Goal: Task Accomplishment & Management: Manage account settings

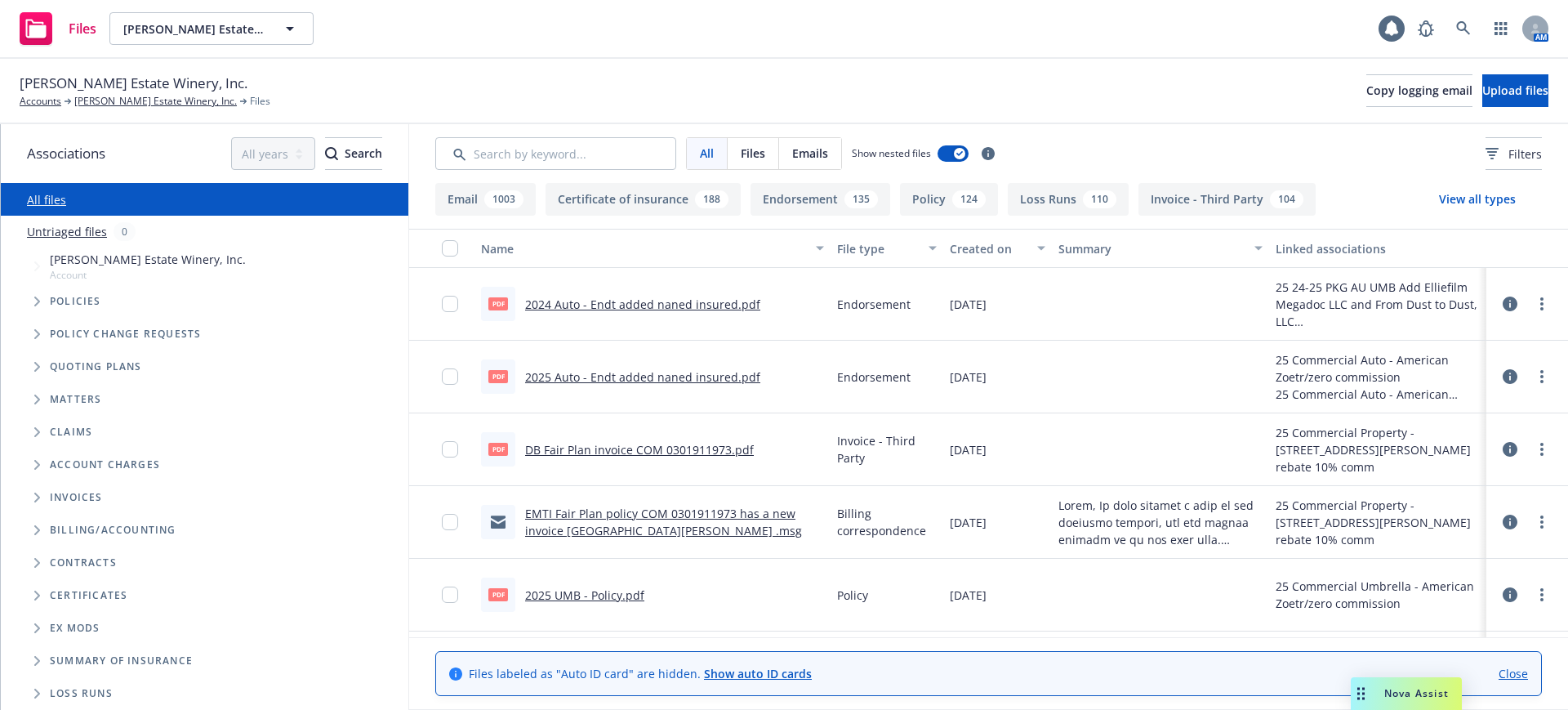
scroll to position [33, 0]
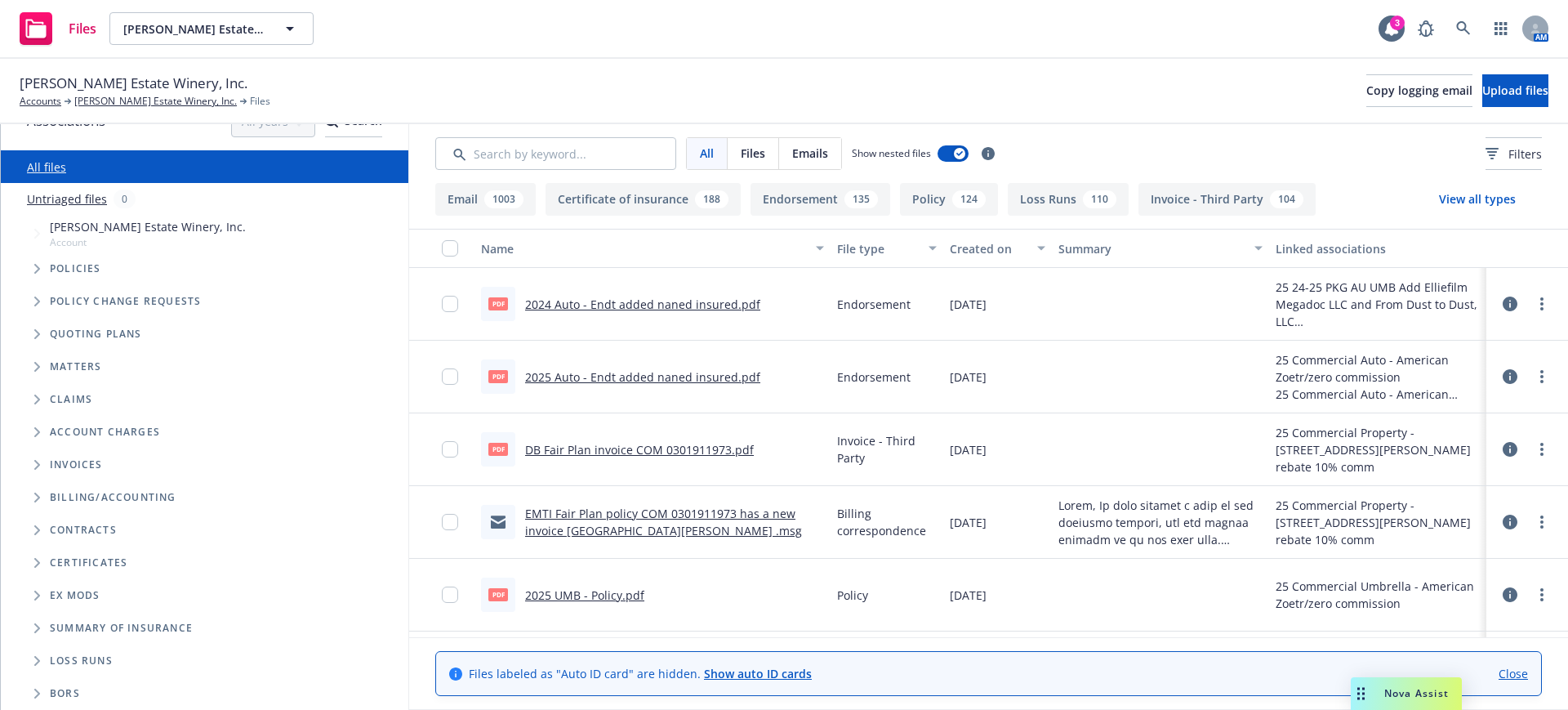
click at [36, 658] on icon "Folder Tree Example" at bounding box center [37, 661] width 6 height 10
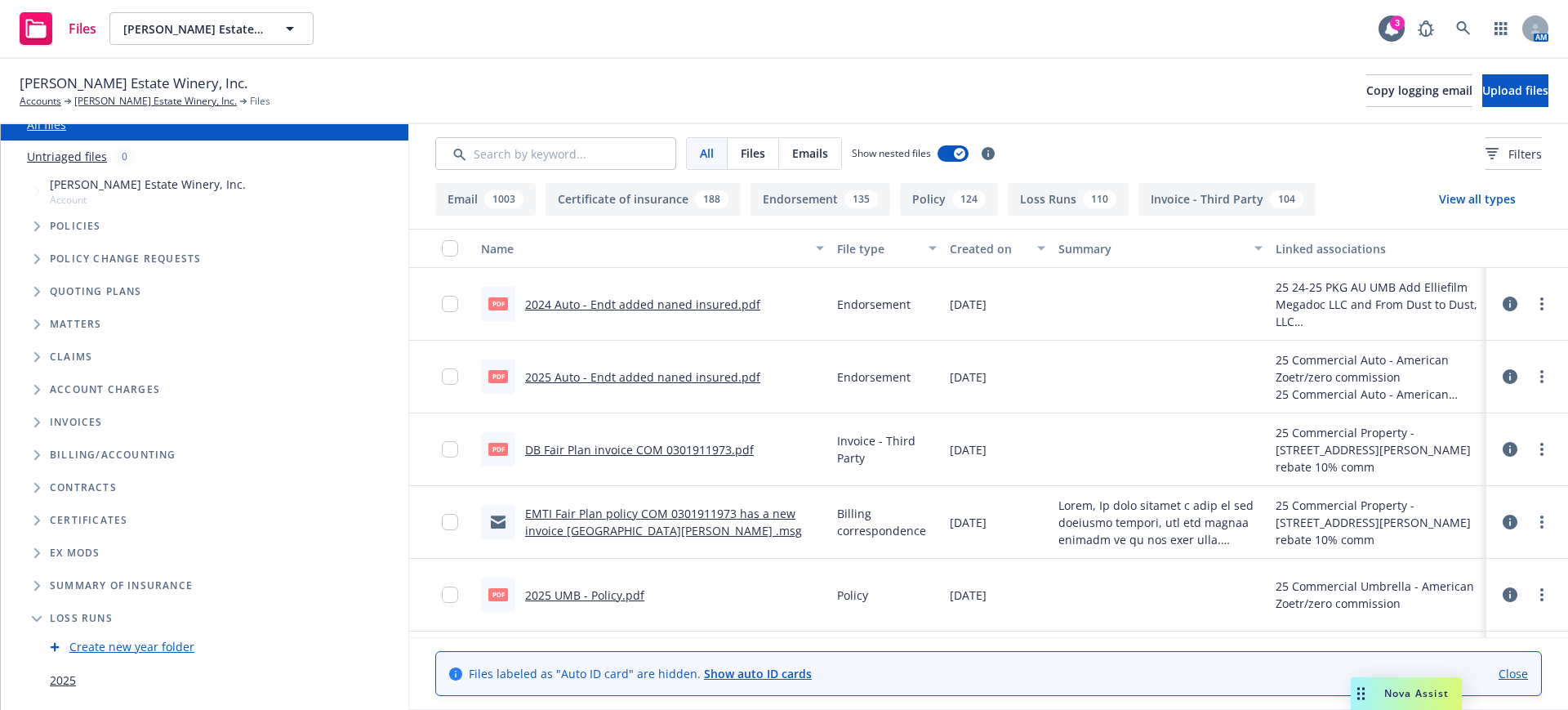
scroll to position [99, 0]
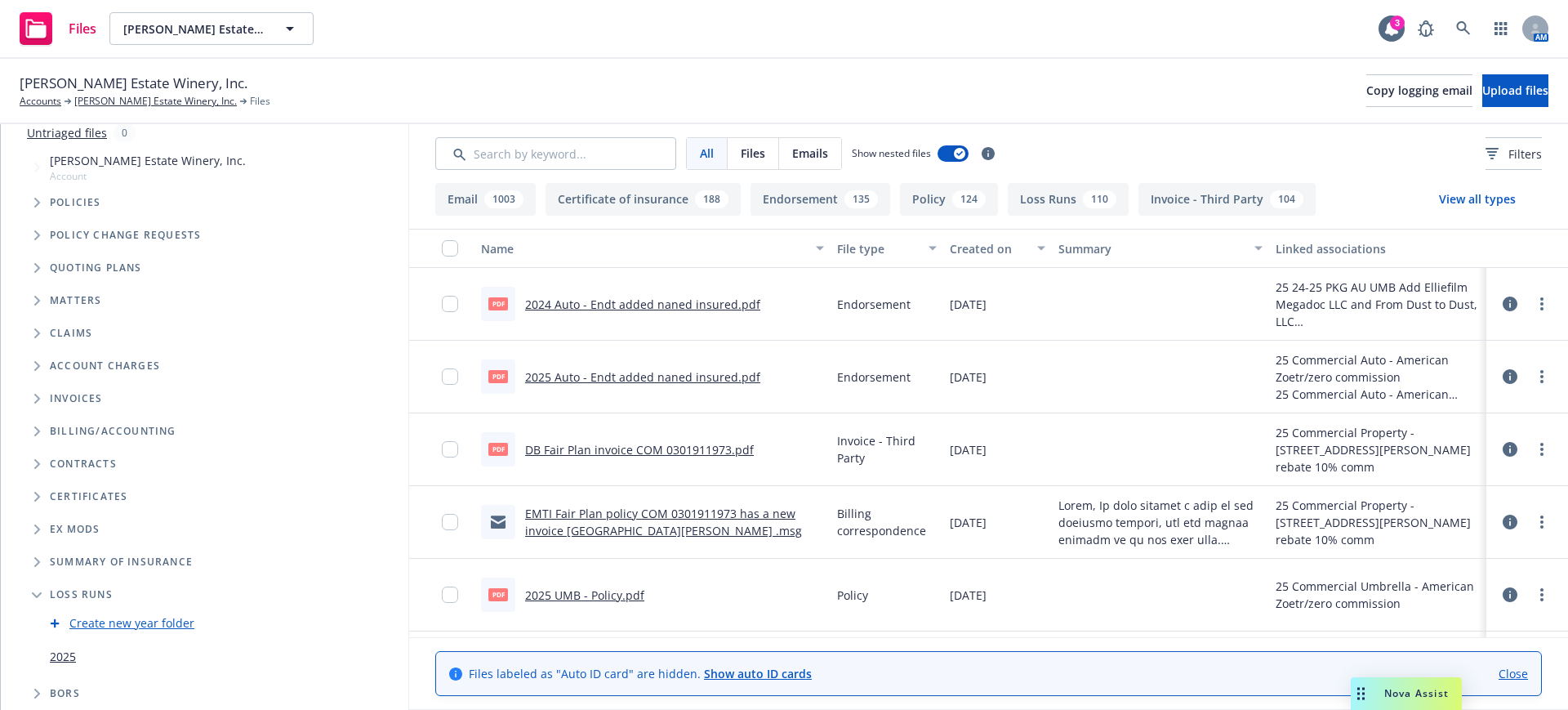
click at [63, 655] on link "2025" at bounding box center [62, 656] width 26 height 17
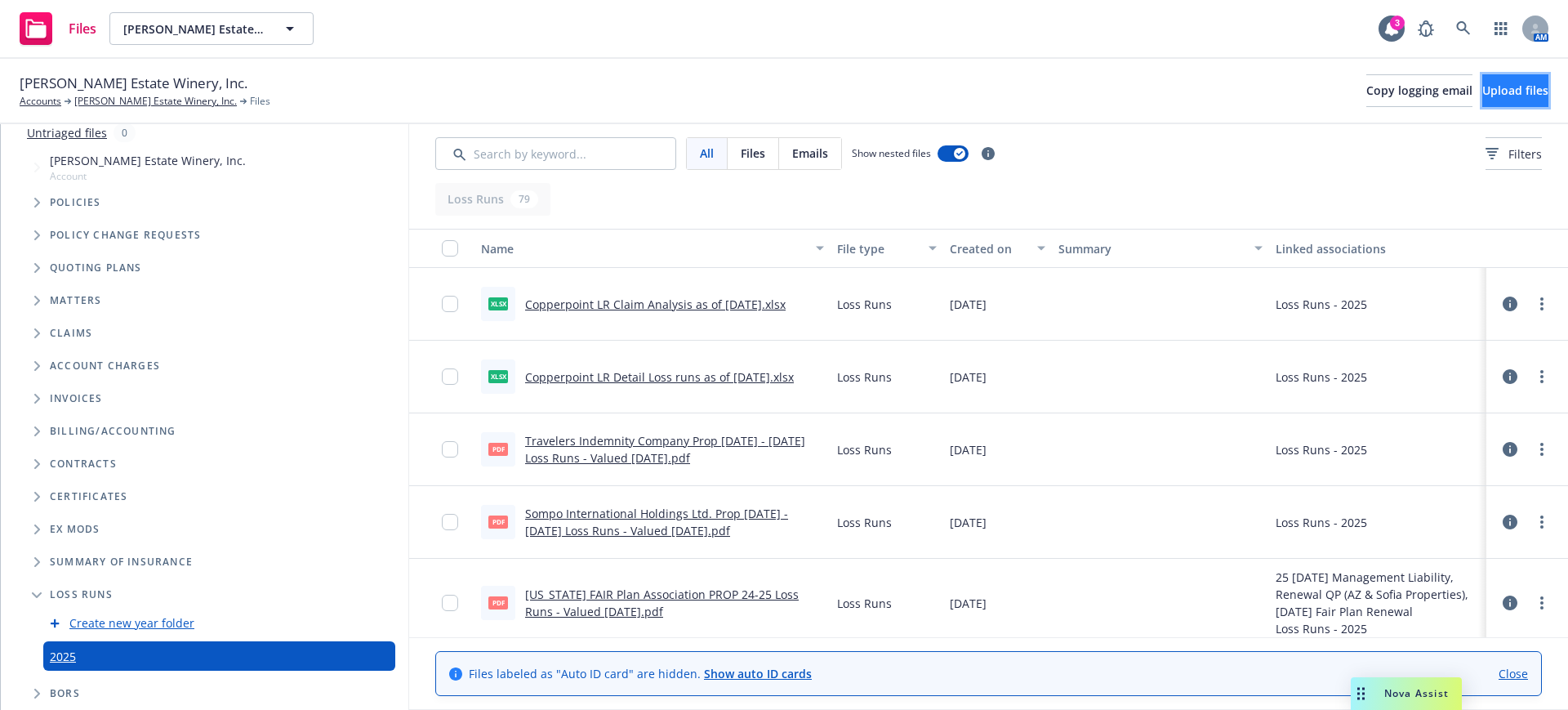
click at [1482, 86] on span "Upload files" at bounding box center [1515, 90] width 66 height 16
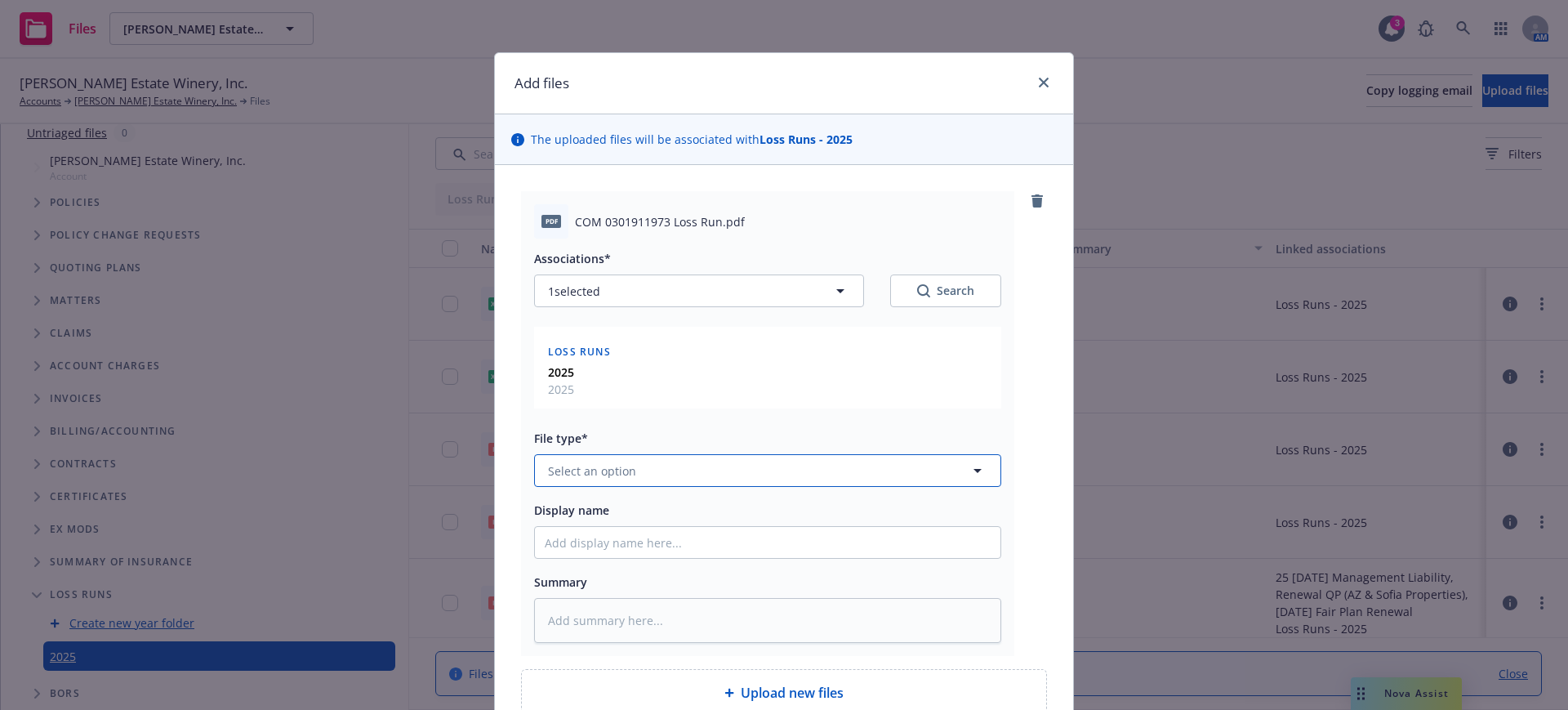
click at [549, 458] on button "Select an option" at bounding box center [768, 471] width 467 height 33
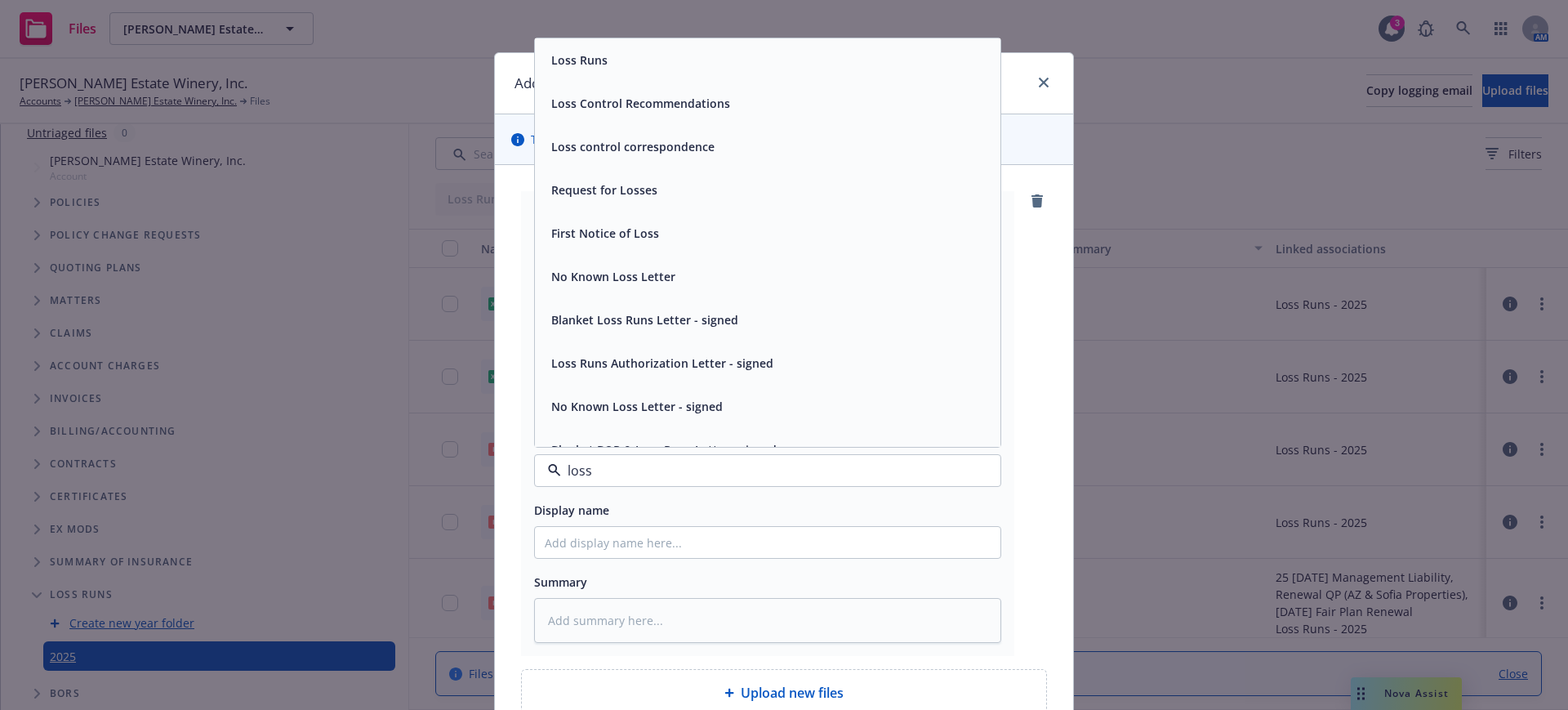
type input "lossr"
type textarea "x"
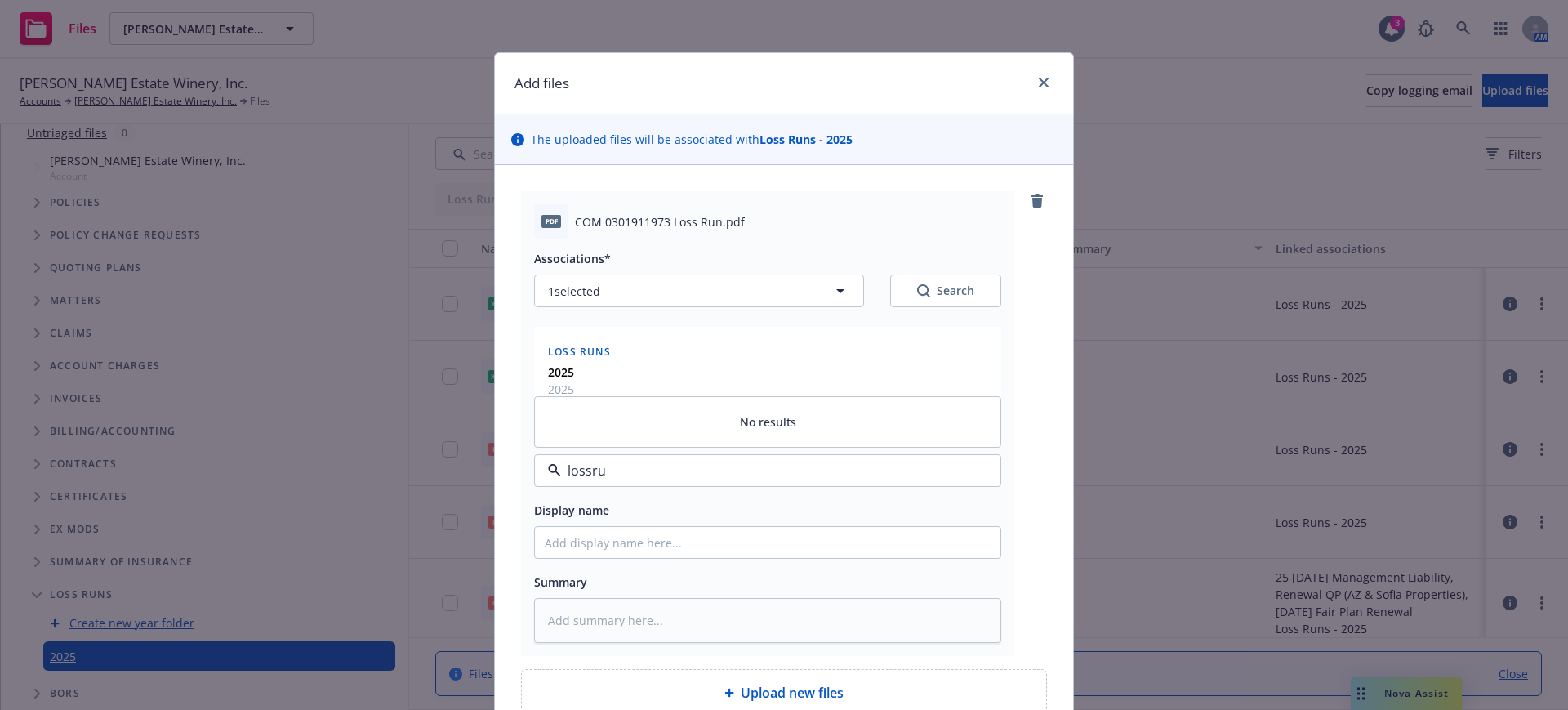
type input "lossrun"
click at [622, 463] on input "lossrun" at bounding box center [764, 471] width 407 height 20
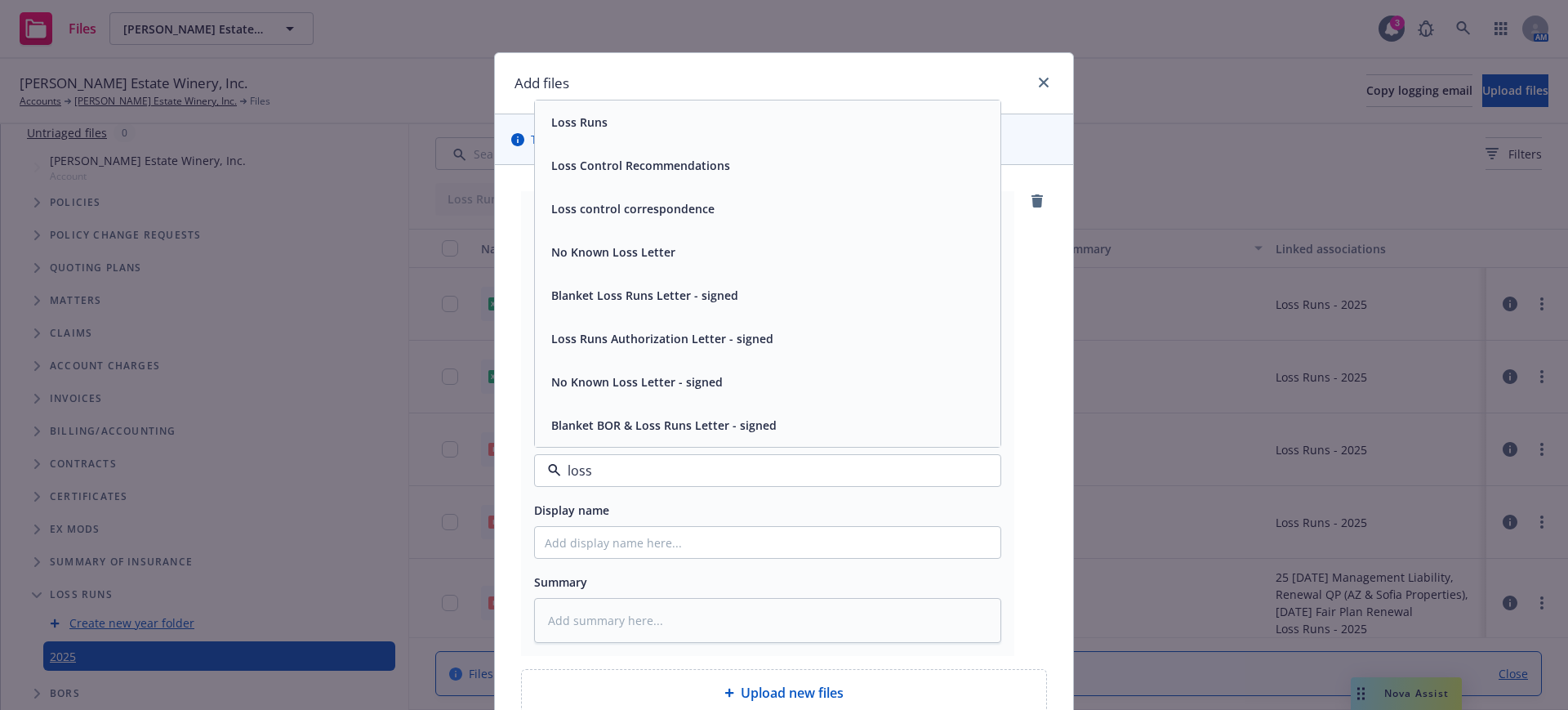
type input "loss r"
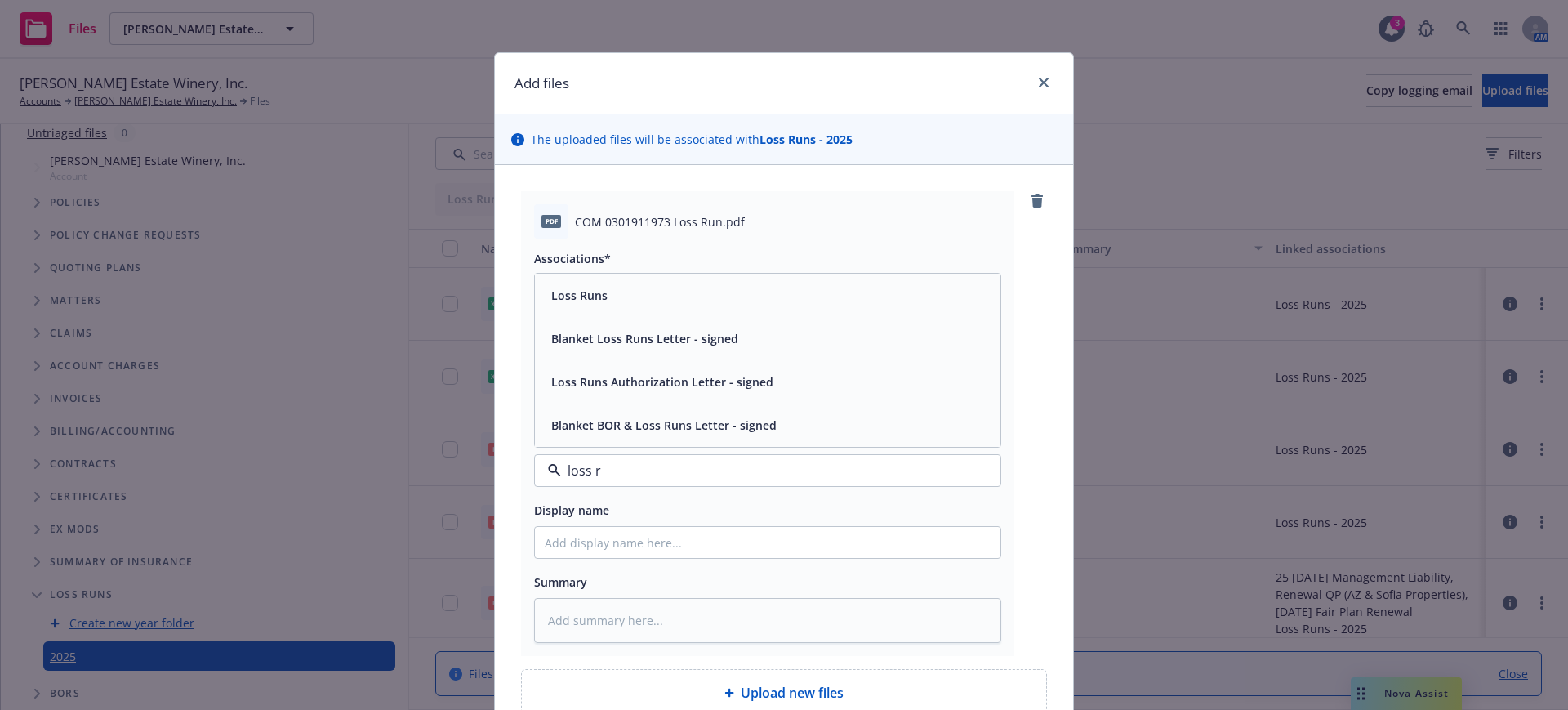
click at [553, 285] on div "Loss Runs" at bounding box center [577, 294] width 66 height 23
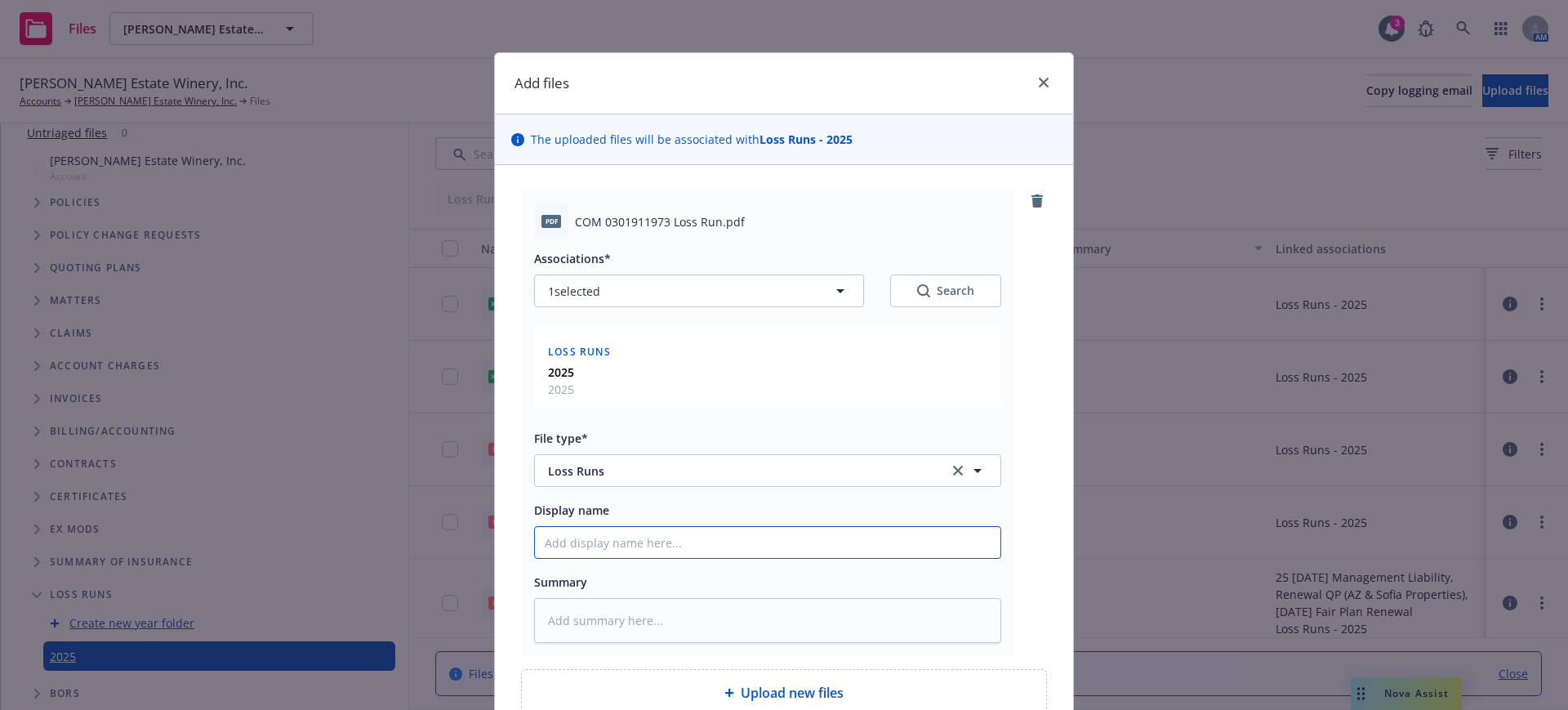
click at [536, 541] on input "Display name" at bounding box center [767, 542] width 466 height 31
type textarea "x"
type input "F"
type textarea "x"
type input "FP"
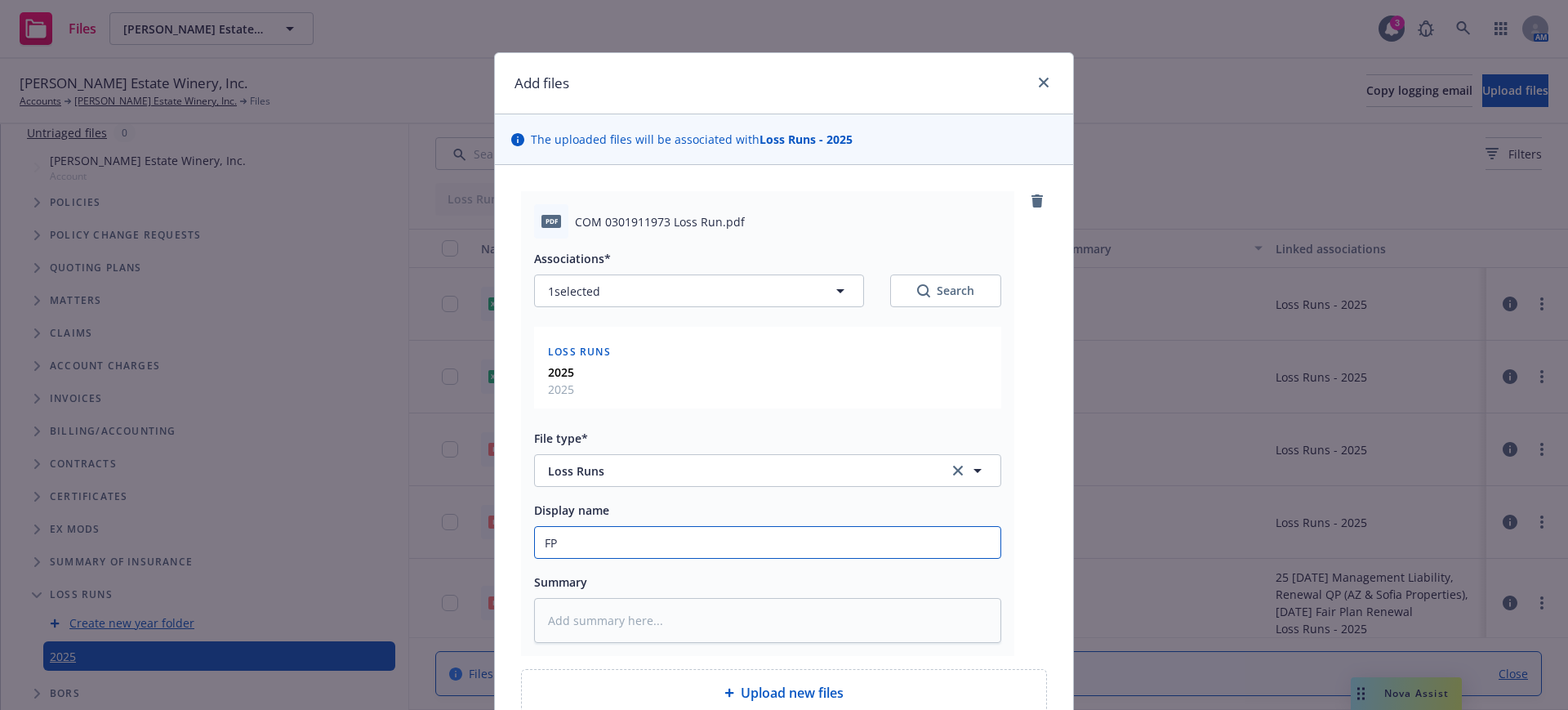
type textarea "x"
type input "FP"
type textarea "x"
type input "FP L"
type textarea "x"
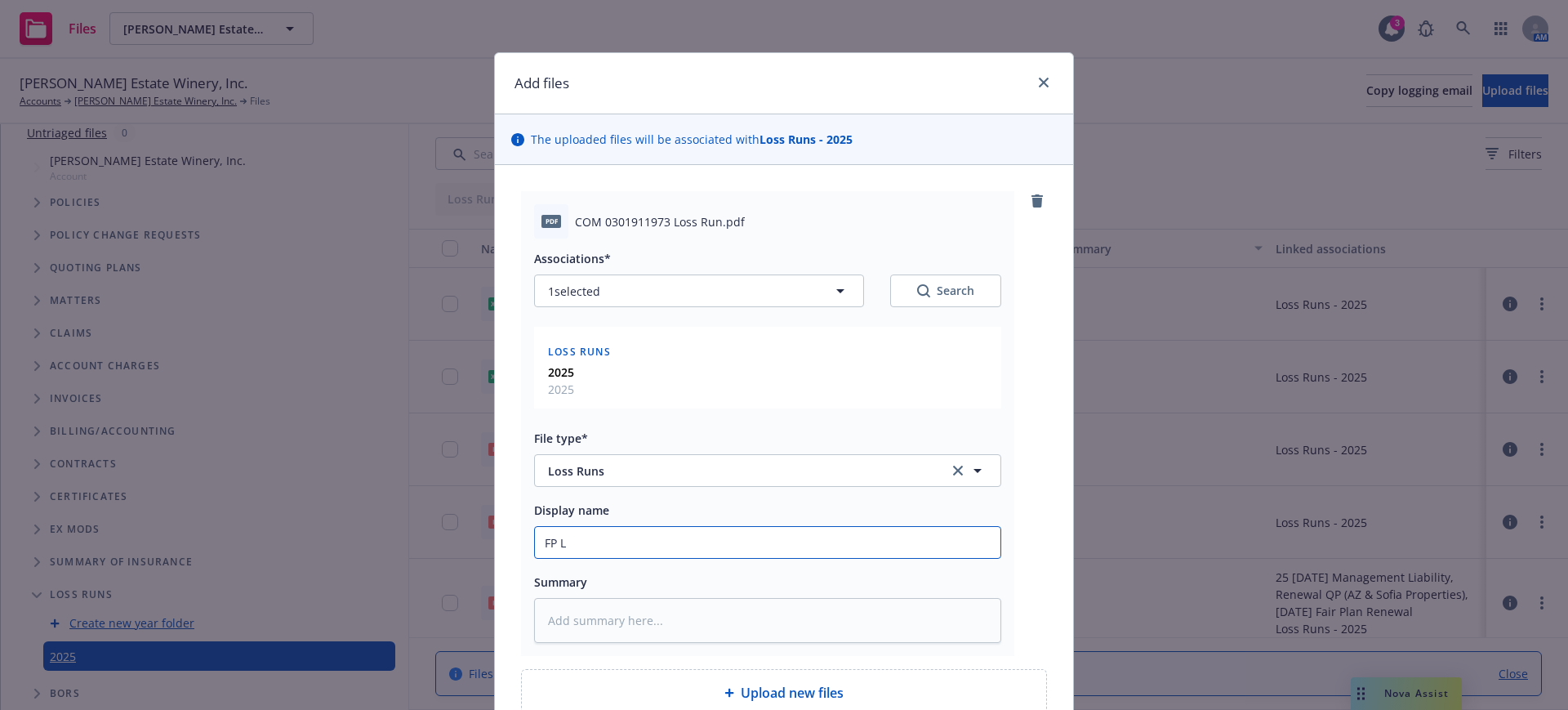
type input "FP LR"
type textarea "x"
type input "FP LR"
type textarea "x"
type input "FP LR C"
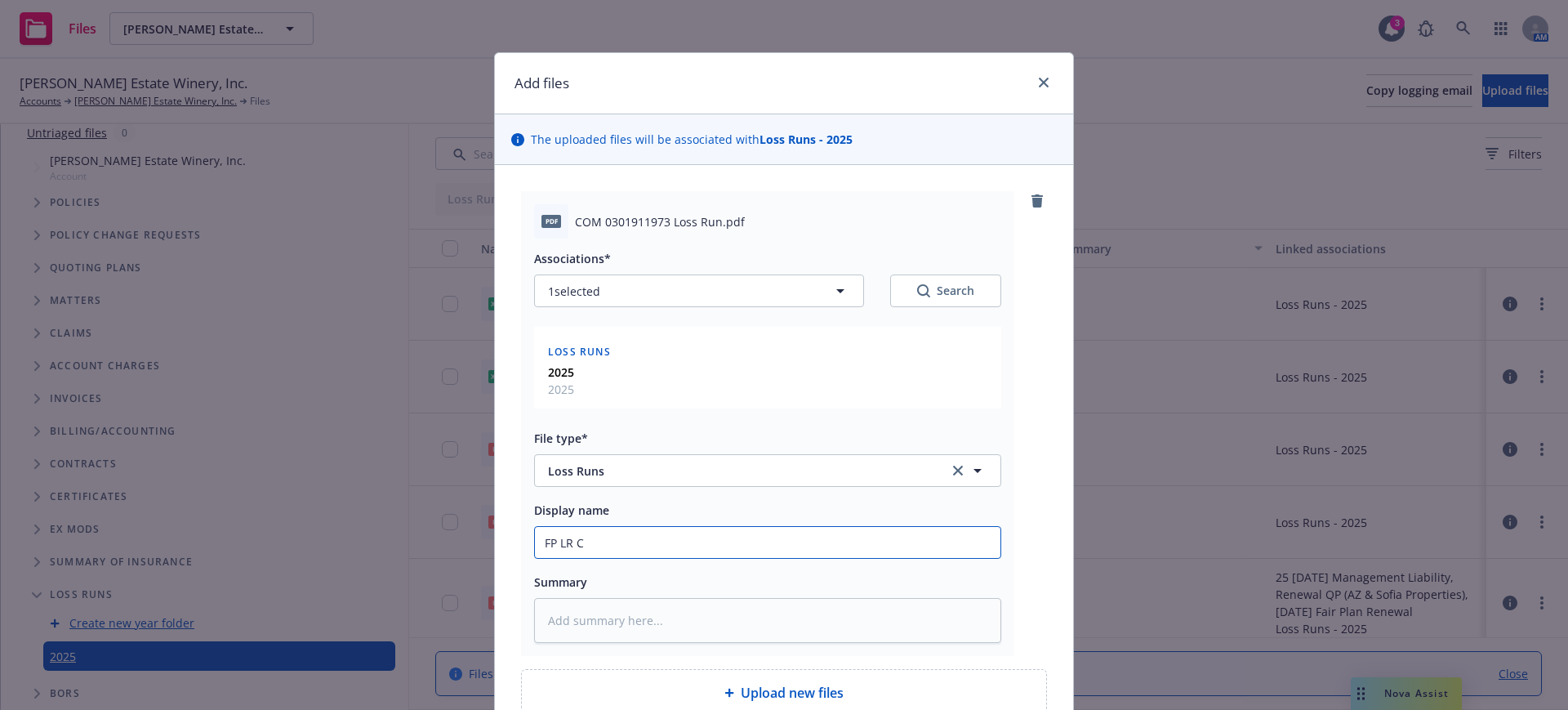
type textarea "x"
type input "FP LR CO"
type textarea "x"
type input "FP LR COM"
type textarea "x"
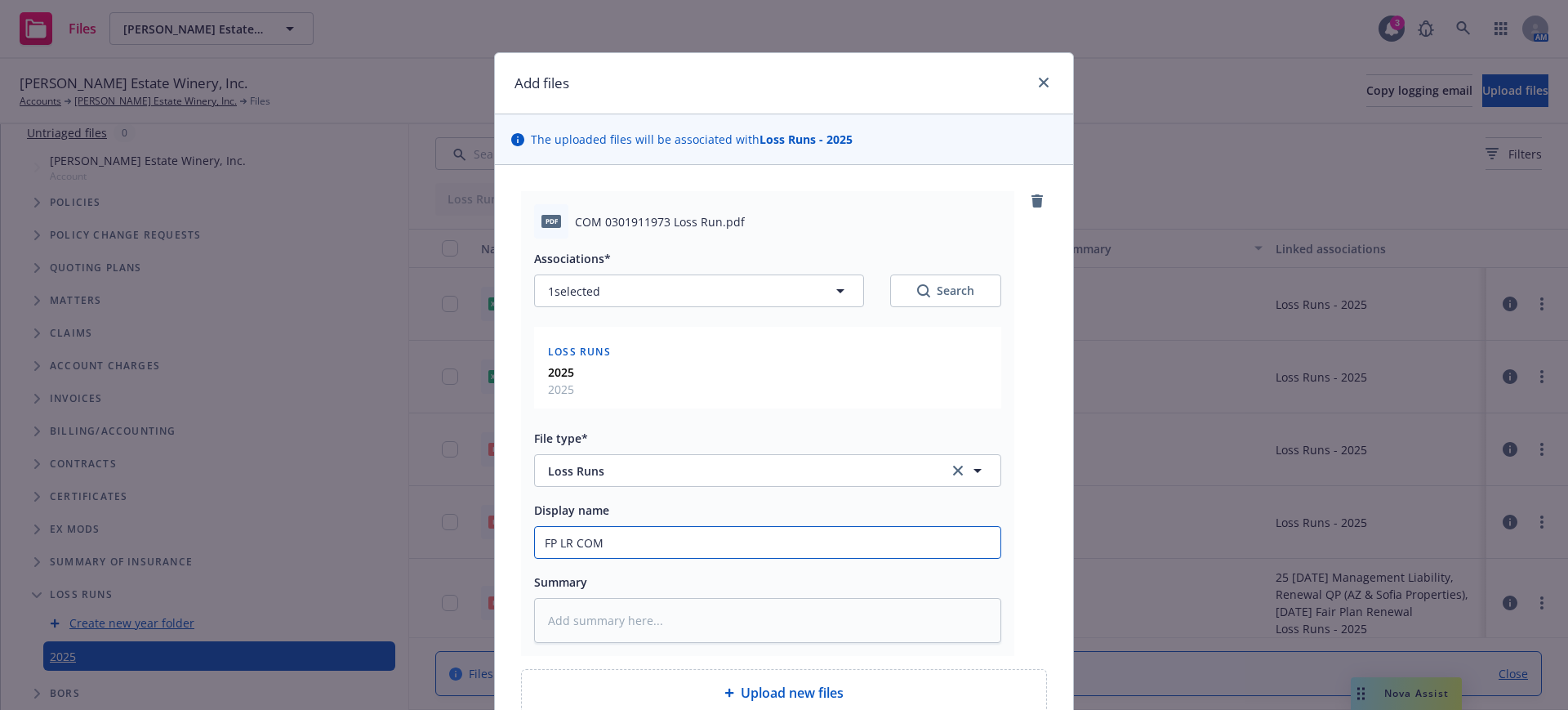
type input "FP LR COM"
type textarea "x"
type input "FP LR COM 0"
type textarea "x"
type input "FP LR COM 03"
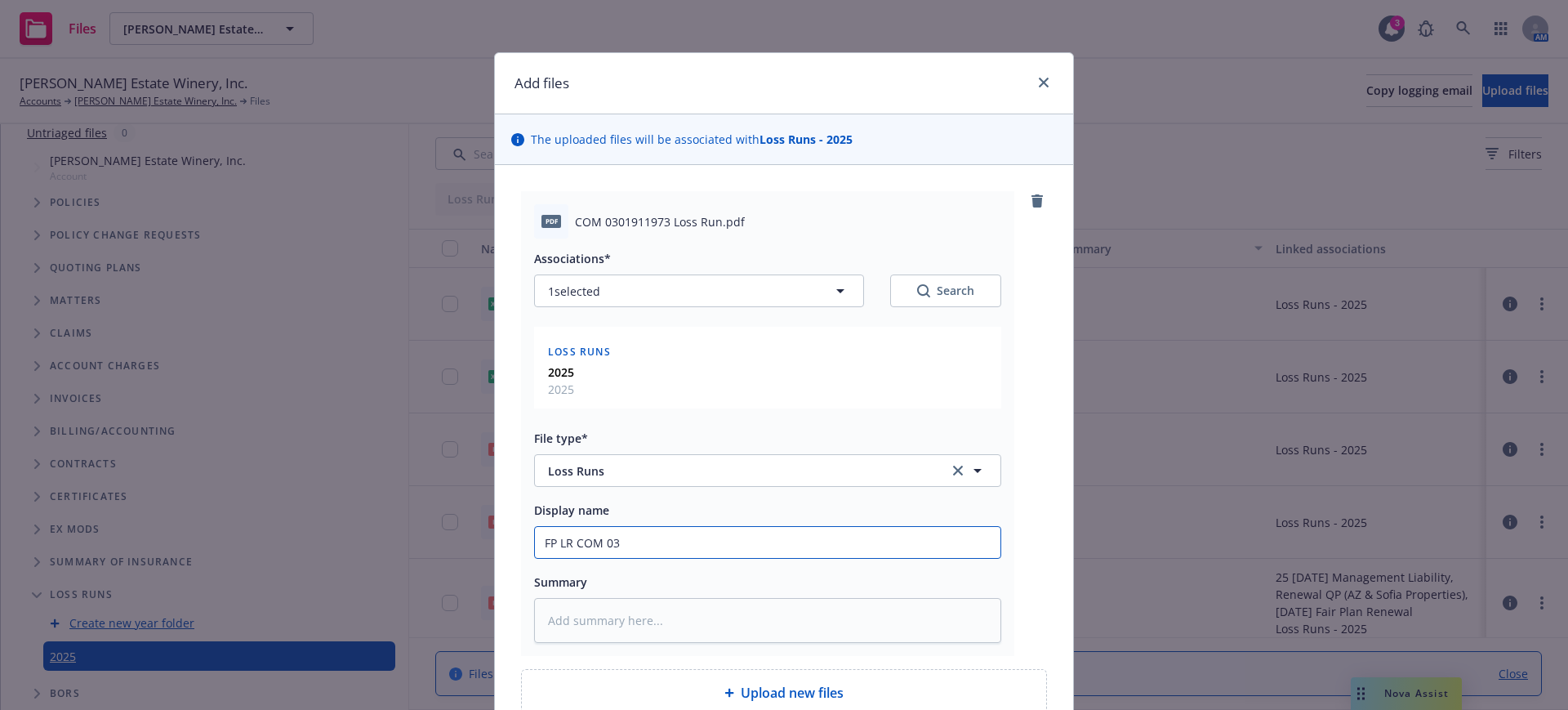
type textarea "x"
type input "FP LR COM 030"
type textarea "x"
type input "FP LR COM 0301"
type textarea "x"
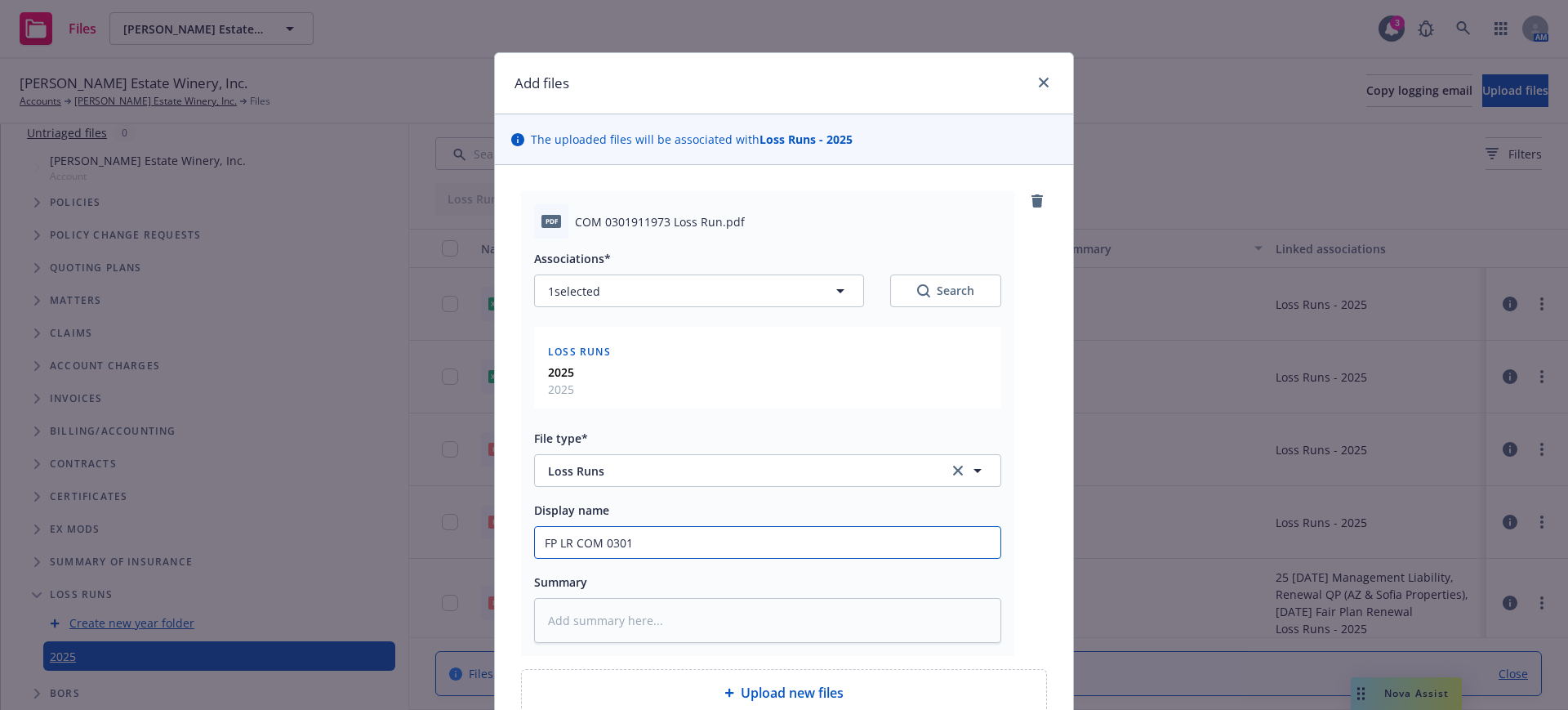
type input "FP LR COM 03019"
type textarea "x"
type input "FP LR COM 030191"
type textarea "x"
type input "FP LR COM 0301911"
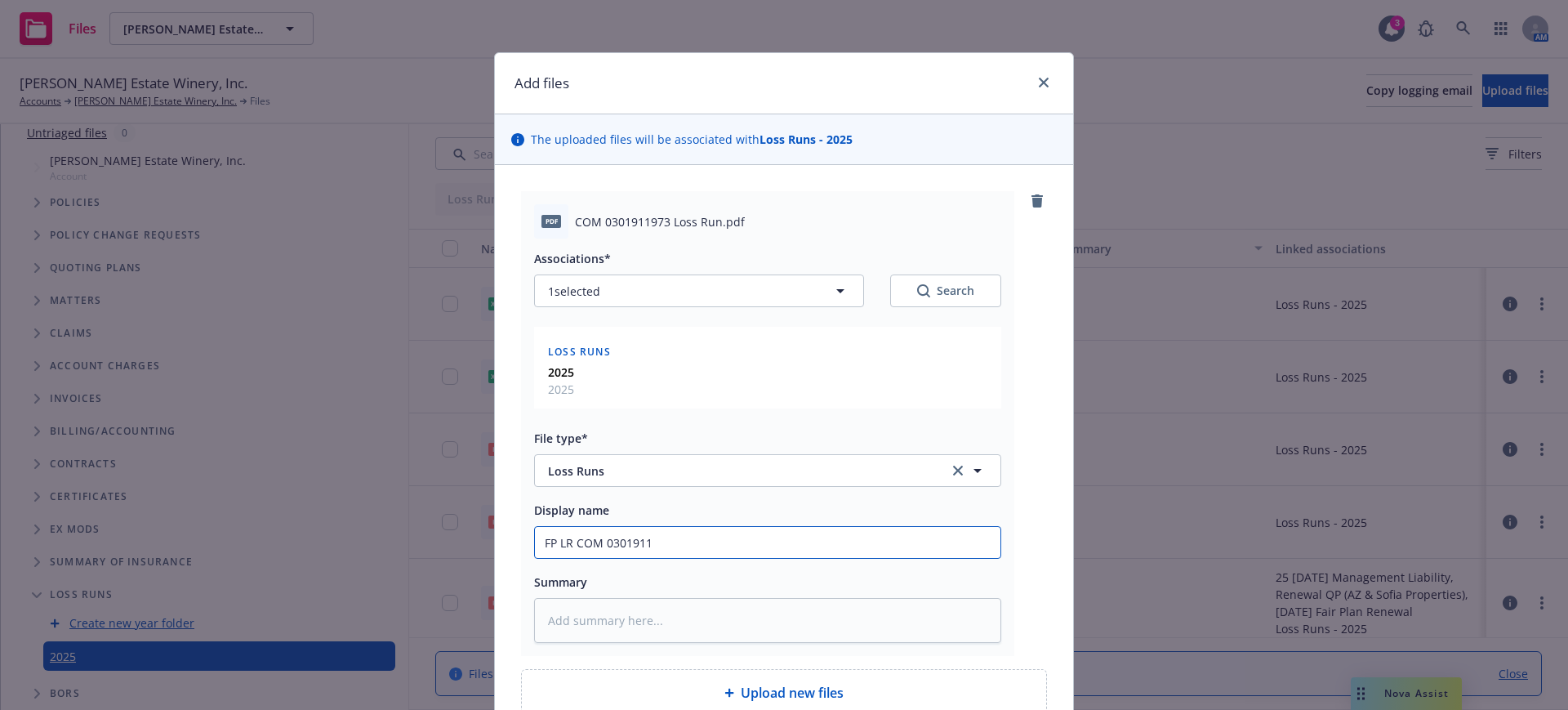
type textarea "x"
type input "FP LR COM 03019119"
type textarea "x"
type input "FP LR COM 030191197"
type textarea "x"
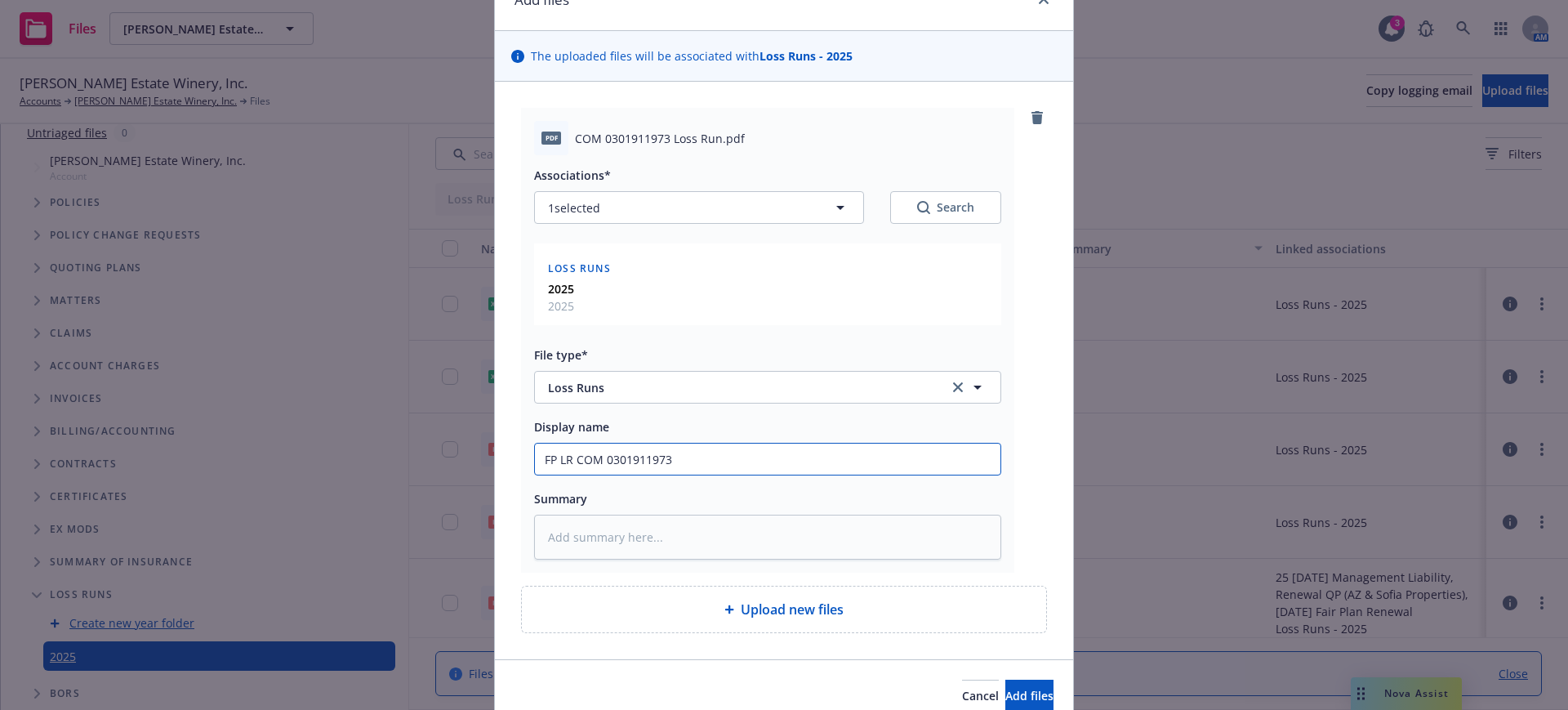
scroll to position [158, 0]
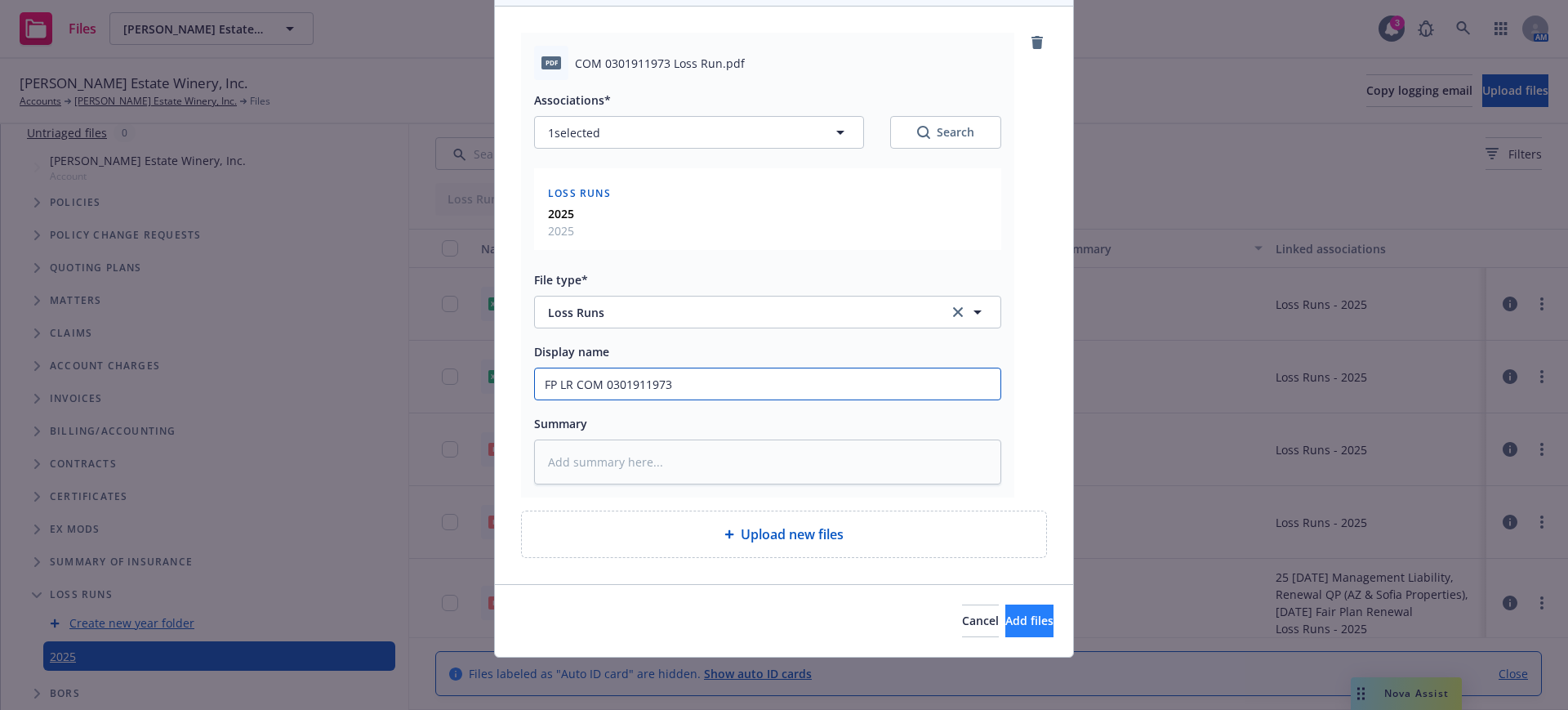
type input "FP LR COM 0301911973"
click at [1006, 619] on span "Add files" at bounding box center [1030, 621] width 48 height 16
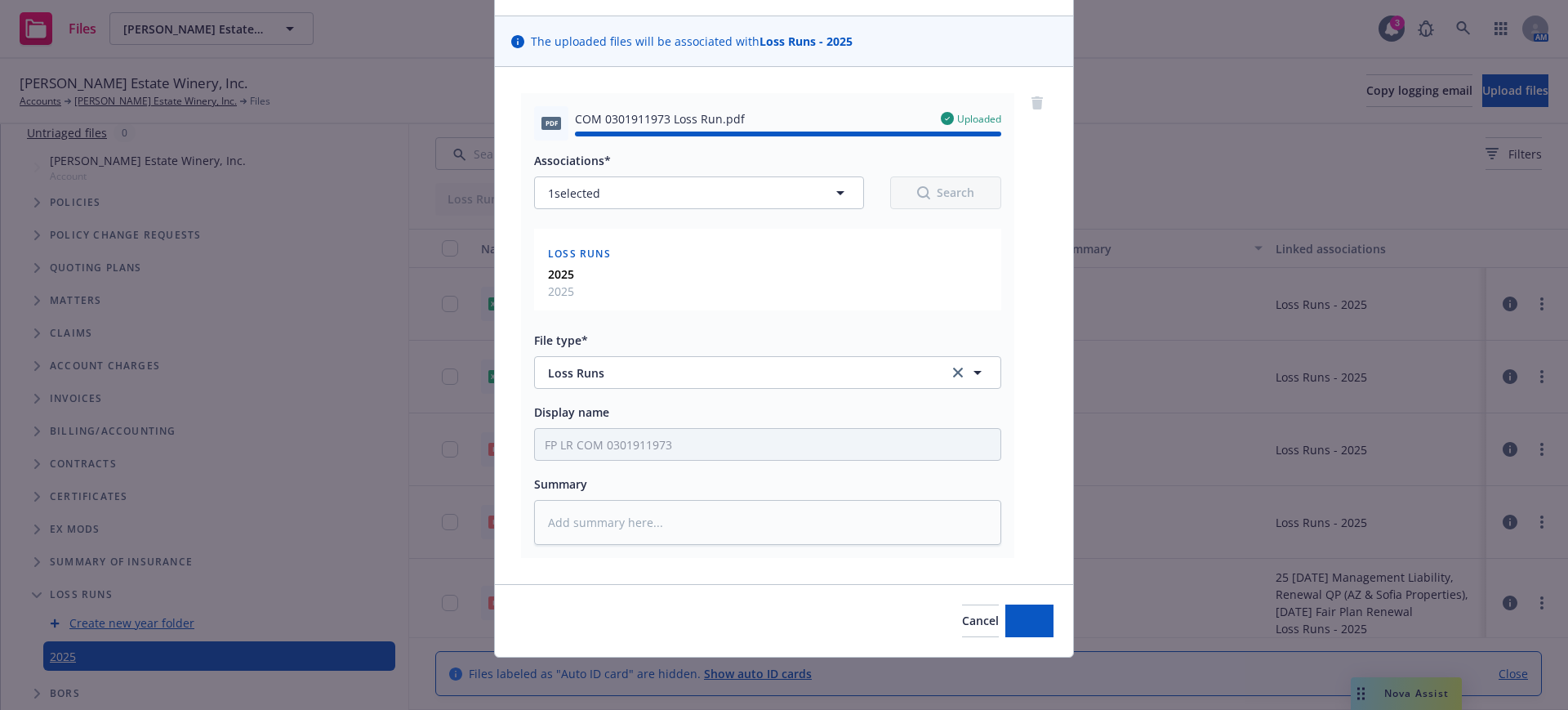
type textarea "x"
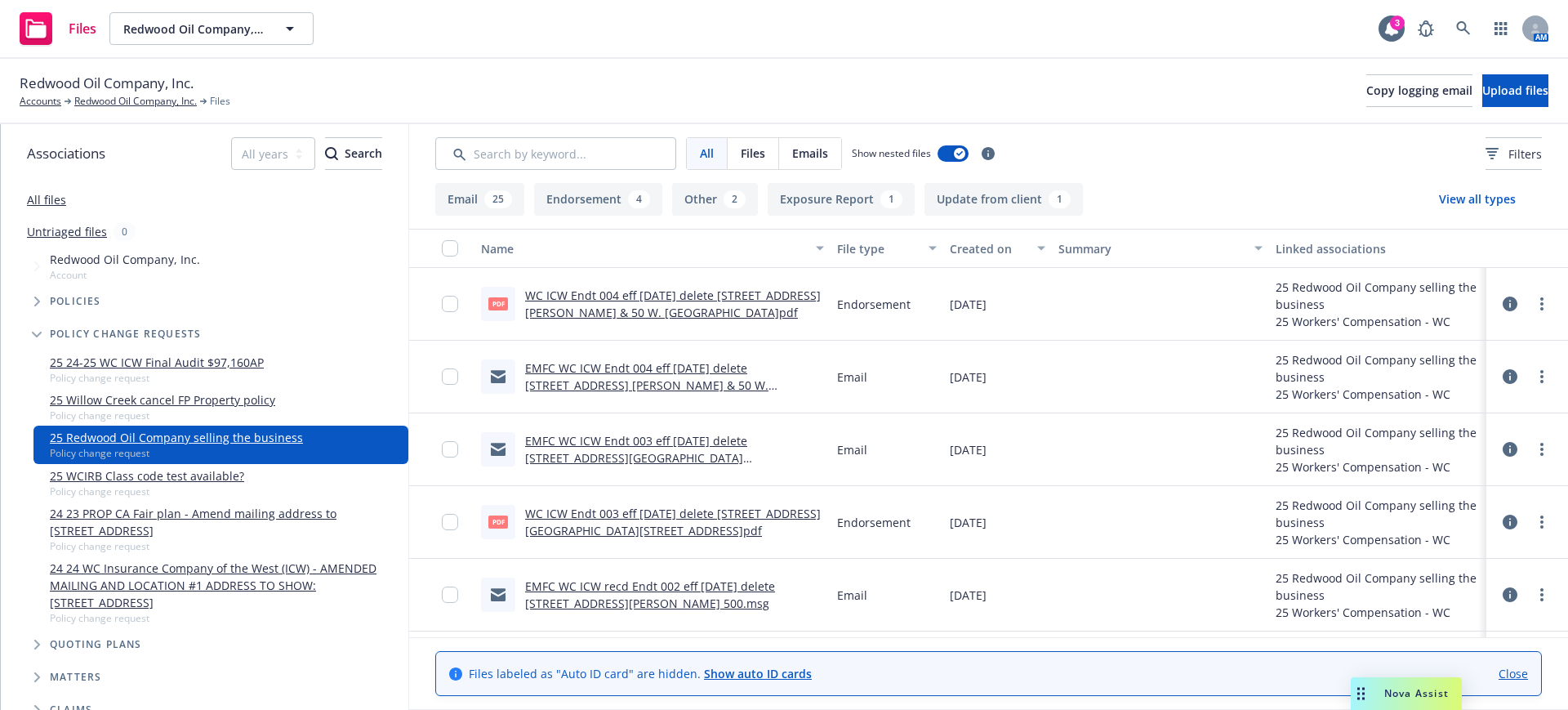
scroll to position [69, 0]
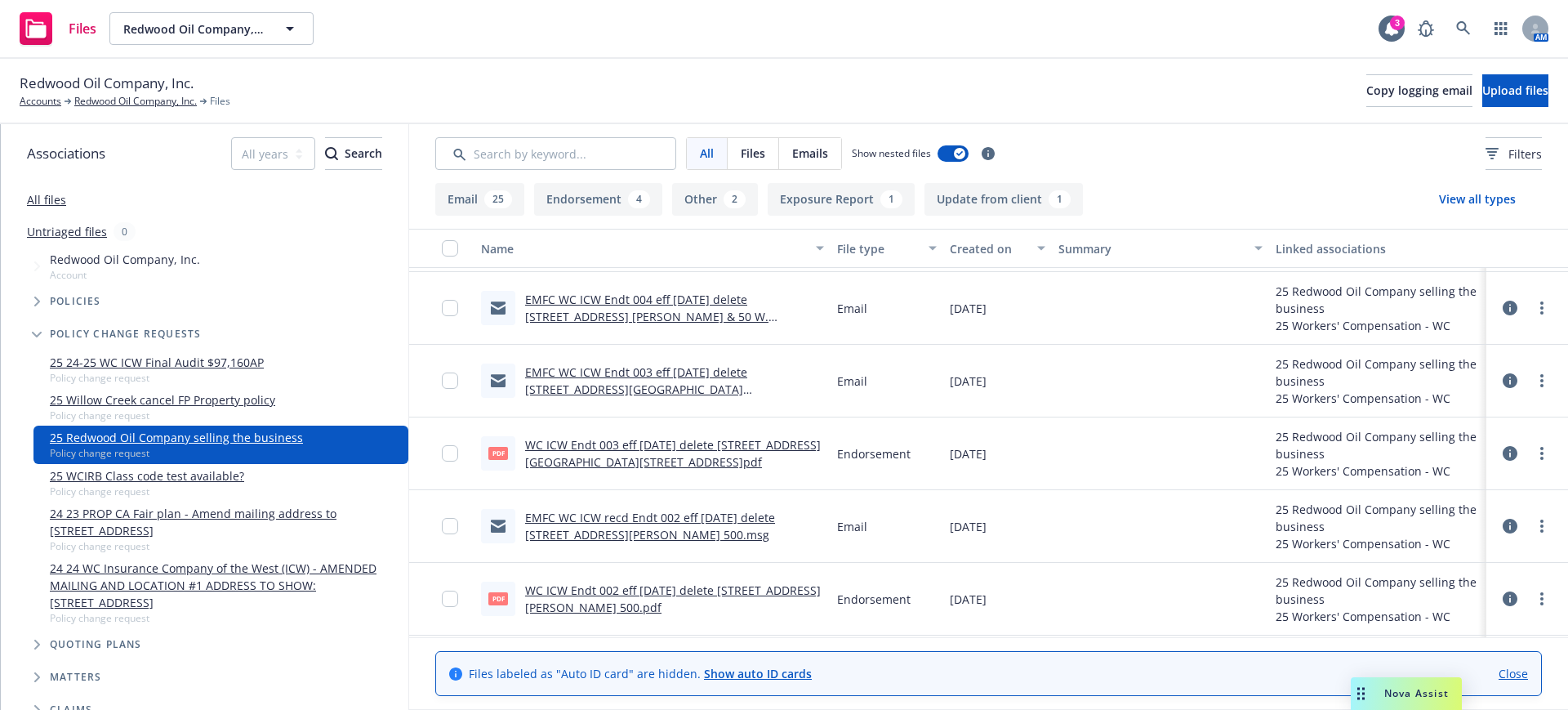
click at [48, 196] on link "All files" at bounding box center [47, 199] width 39 height 16
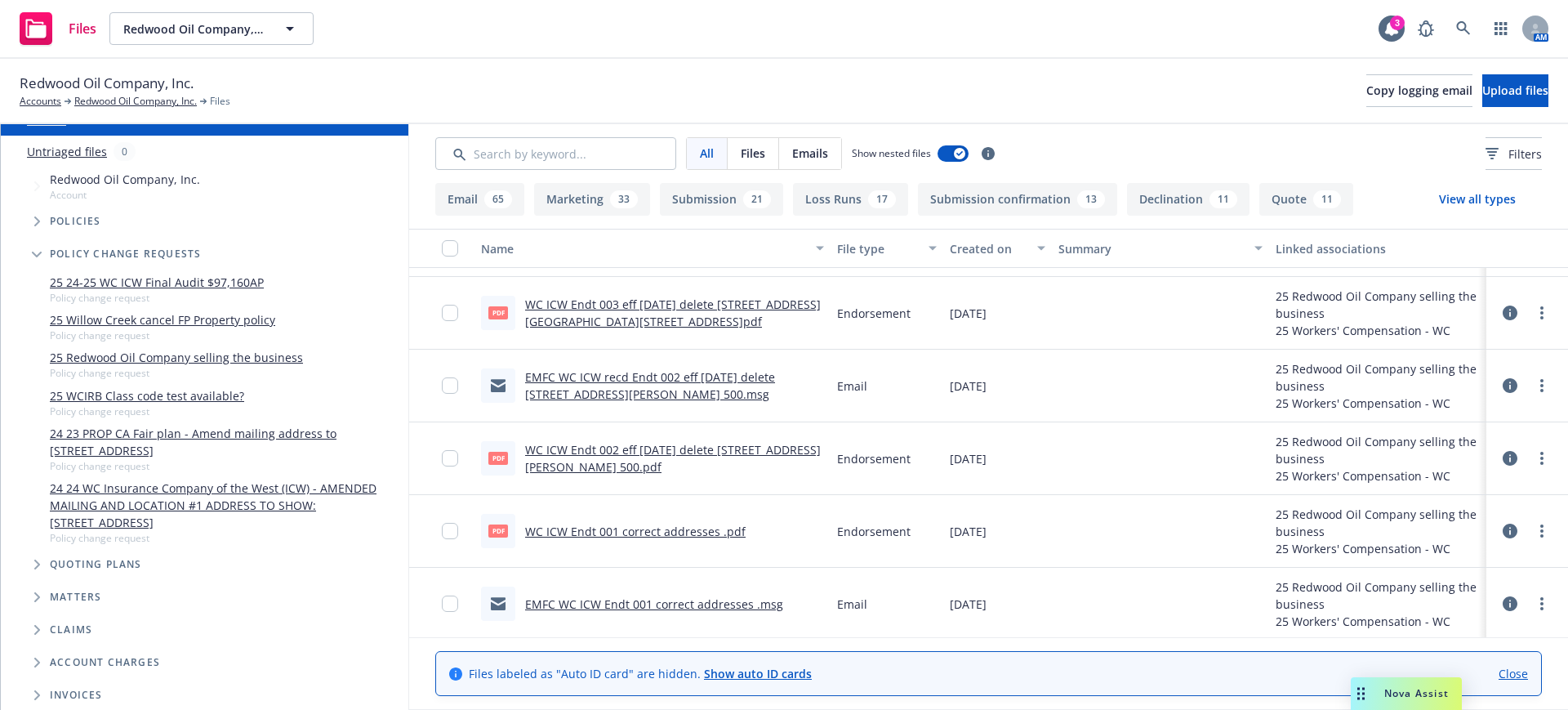
scroll to position [310, 0]
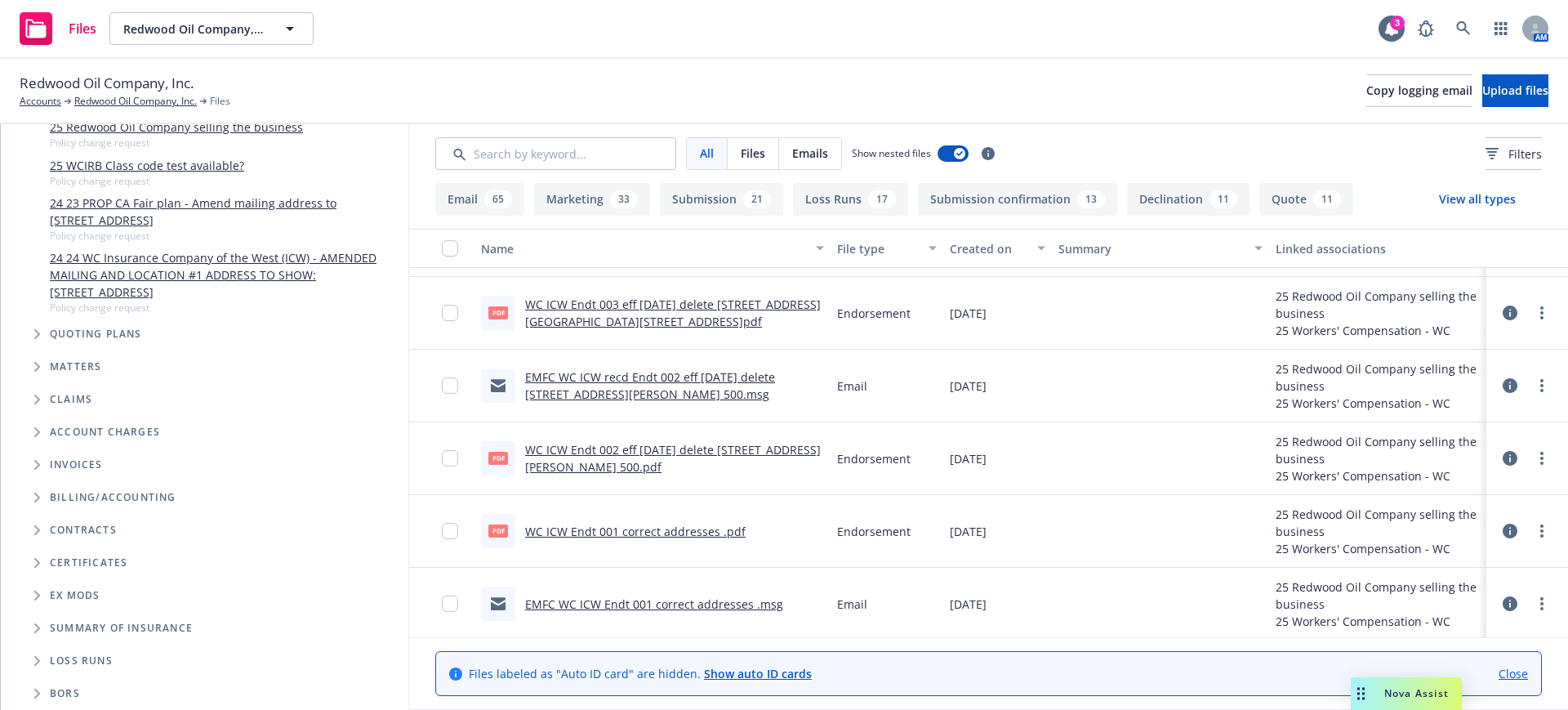
click at [34, 658] on span "Folder Tree Example" at bounding box center [36, 661] width 26 height 26
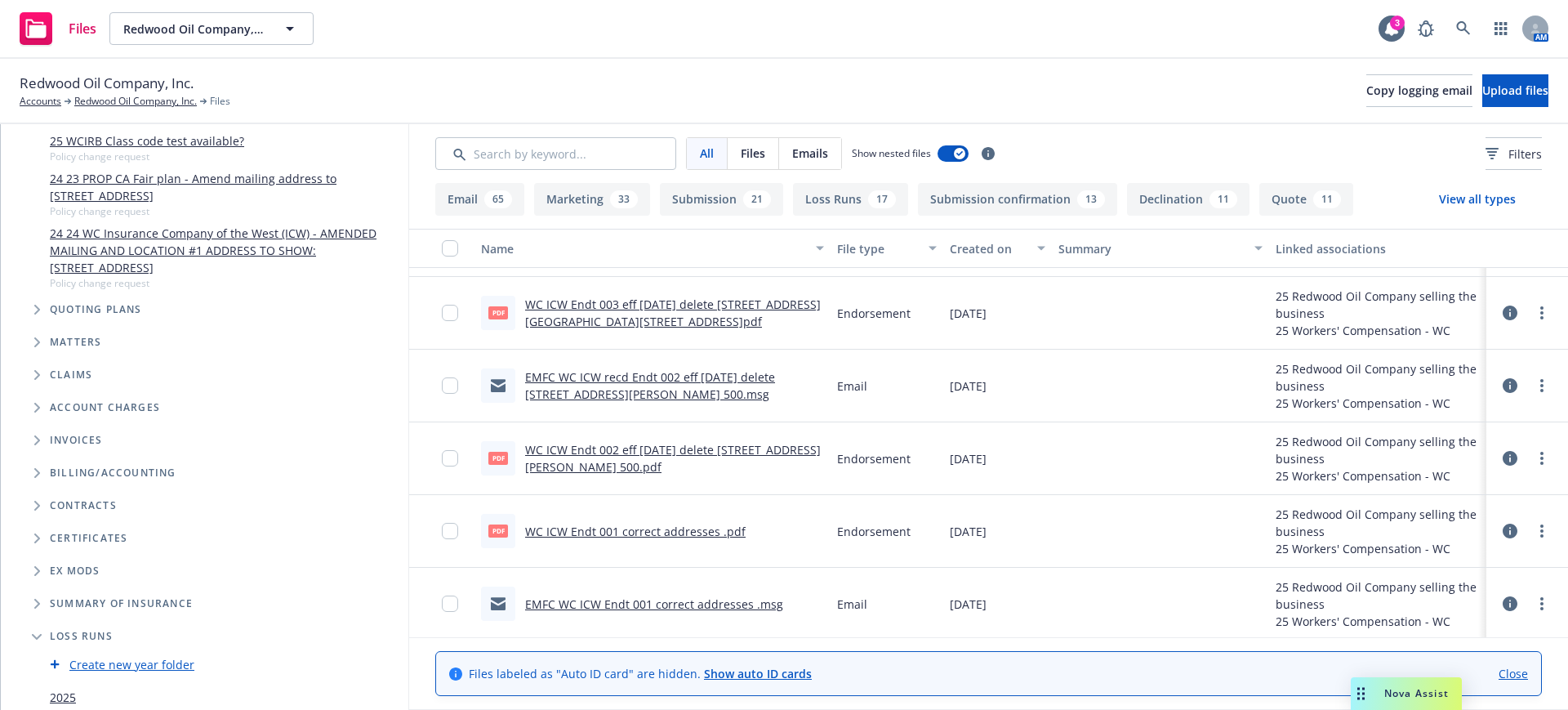
scroll to position [376, 0]
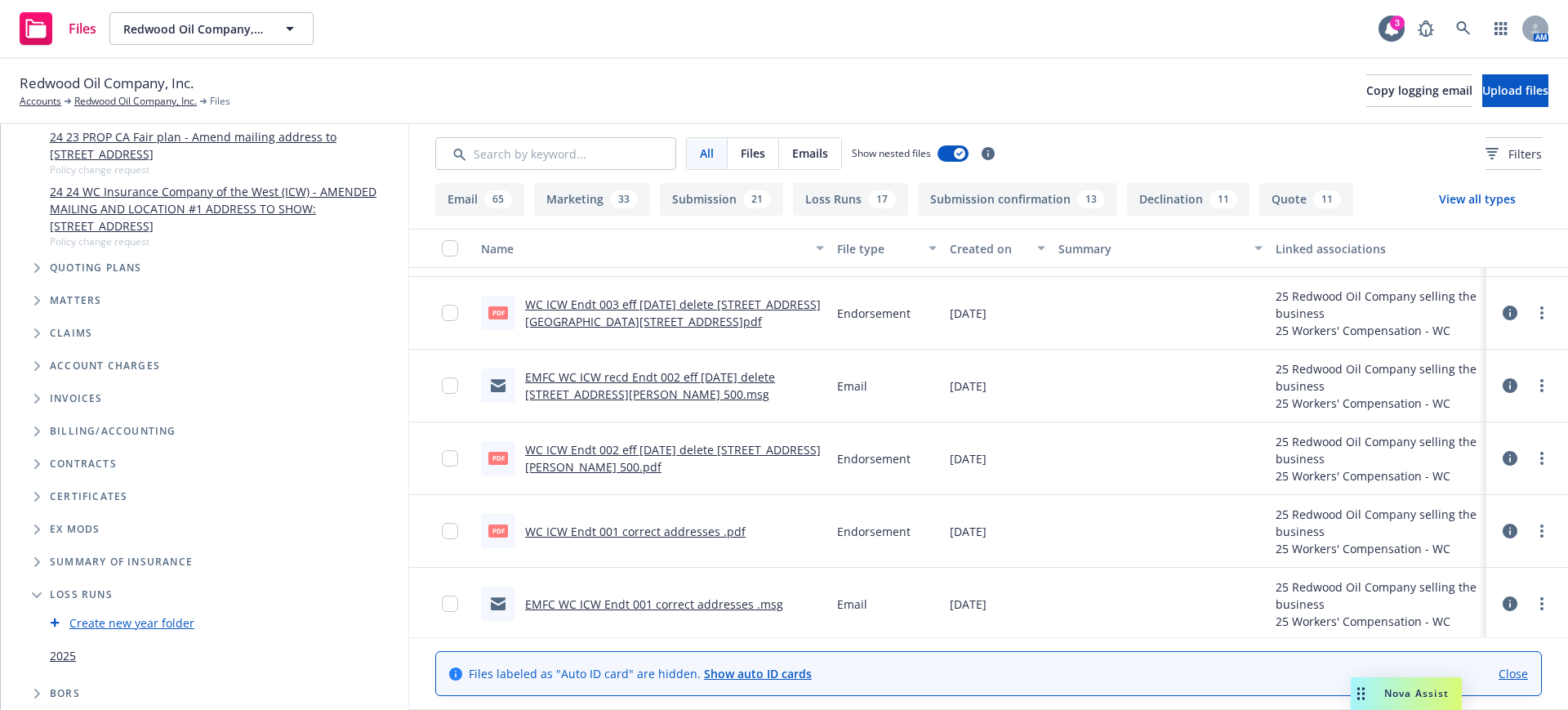
click at [58, 656] on link "2025" at bounding box center [62, 656] width 26 height 17
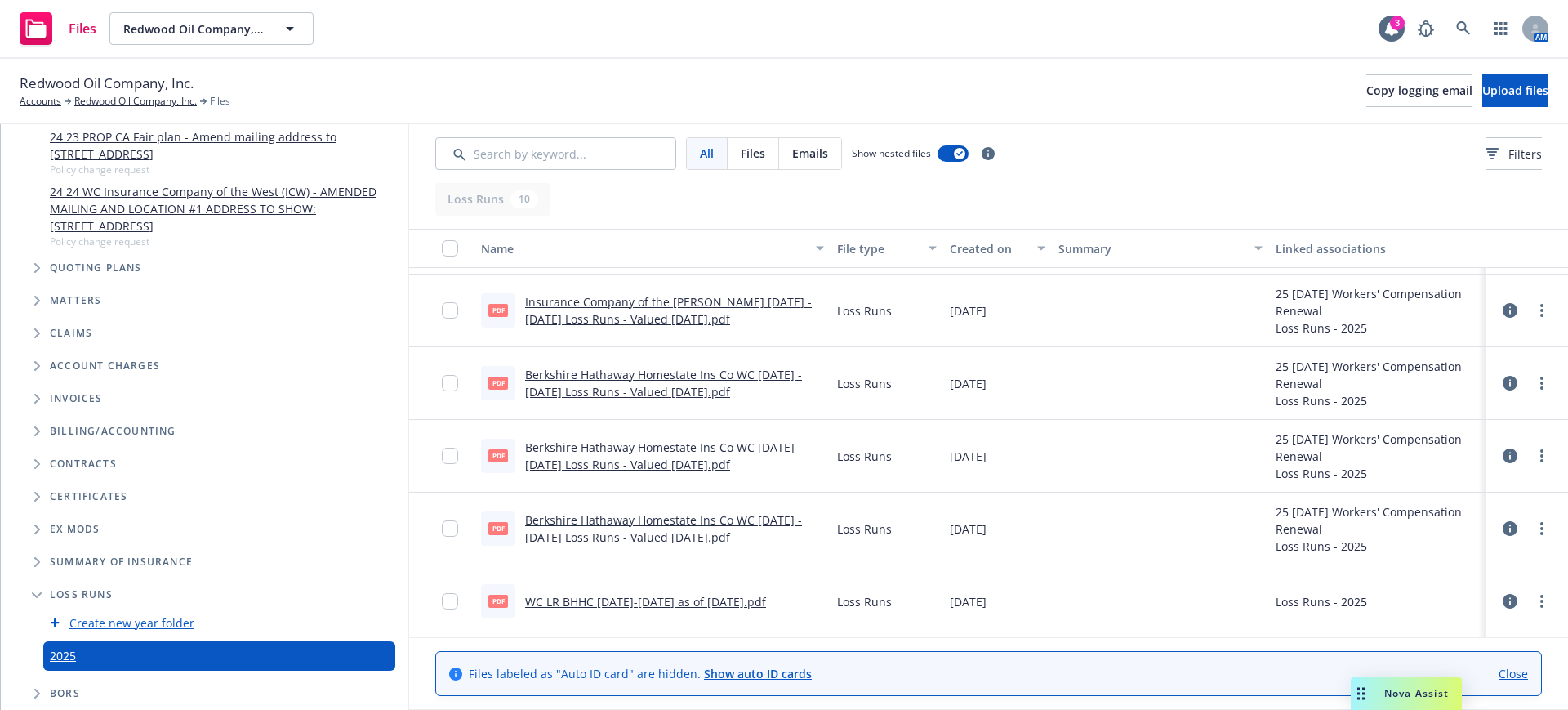
scroll to position [356, 0]
click at [121, 99] on link "Redwood Oil Company, Inc." at bounding box center [136, 102] width 123 height 15
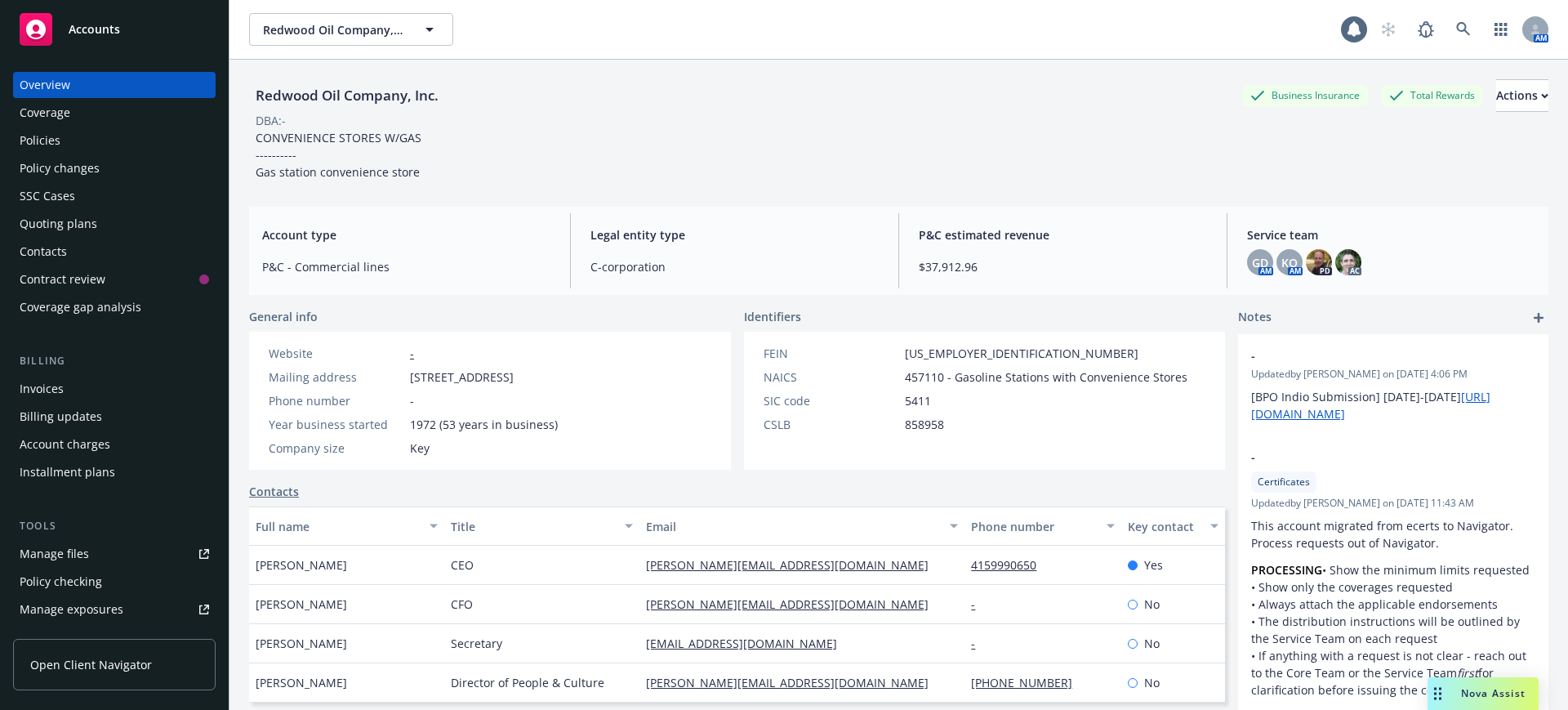
click at [38, 138] on div "Policies" at bounding box center [40, 141] width 41 height 26
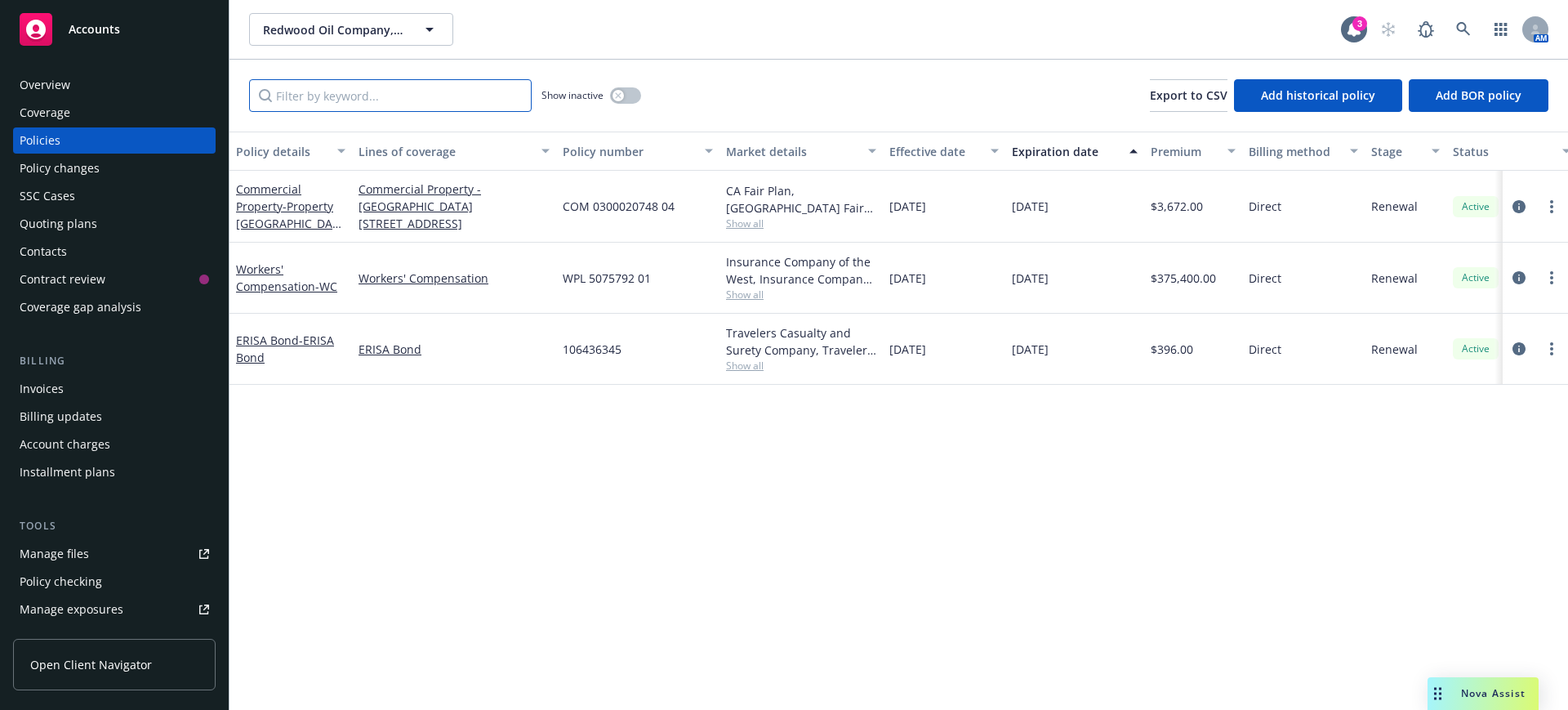
click at [310, 93] on input "Filter by keyword..." at bounding box center [389, 95] width 282 height 33
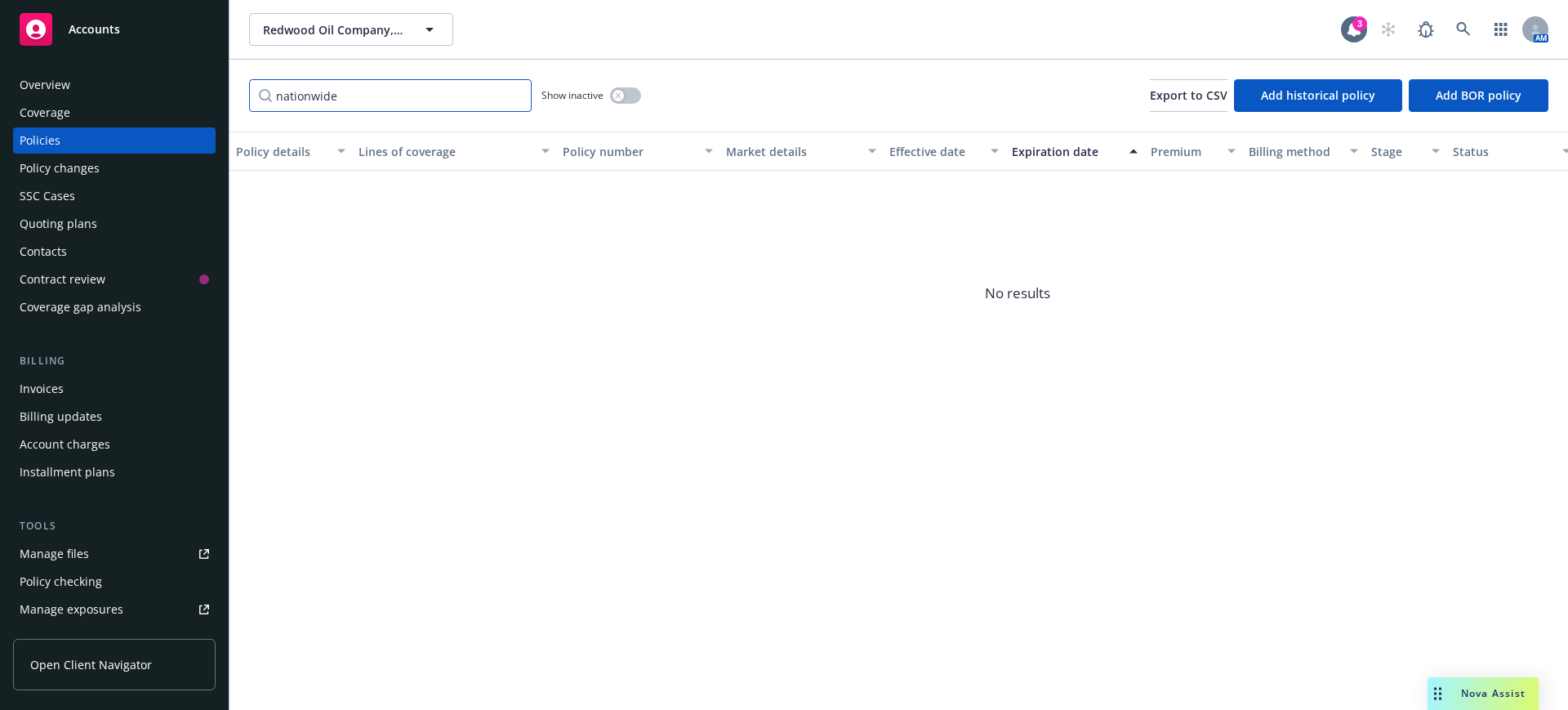
type input "nationwide"
click at [622, 93] on div "button" at bounding box center [618, 95] width 11 height 11
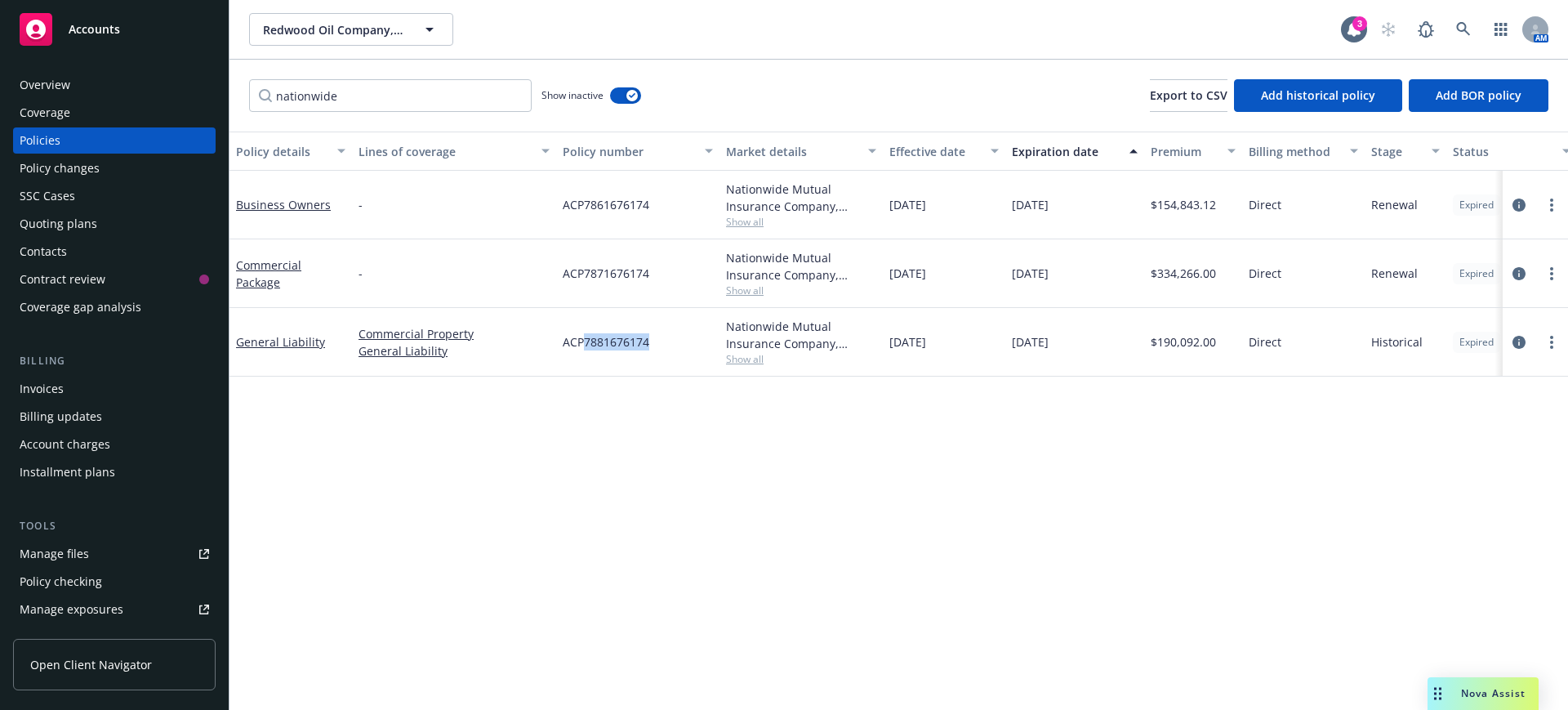
drag, startPoint x: 587, startPoint y: 343, endPoint x: 650, endPoint y: 343, distance: 63.0
click at [650, 343] on div "ACP7881676174" at bounding box center [637, 343] width 163 height 69
copy span "7881676174"
click at [585, 276] on span "ACP7871676174" at bounding box center [605, 273] width 87 height 17
drag, startPoint x: 586, startPoint y: 271, endPoint x: 602, endPoint y: 270, distance: 16.0
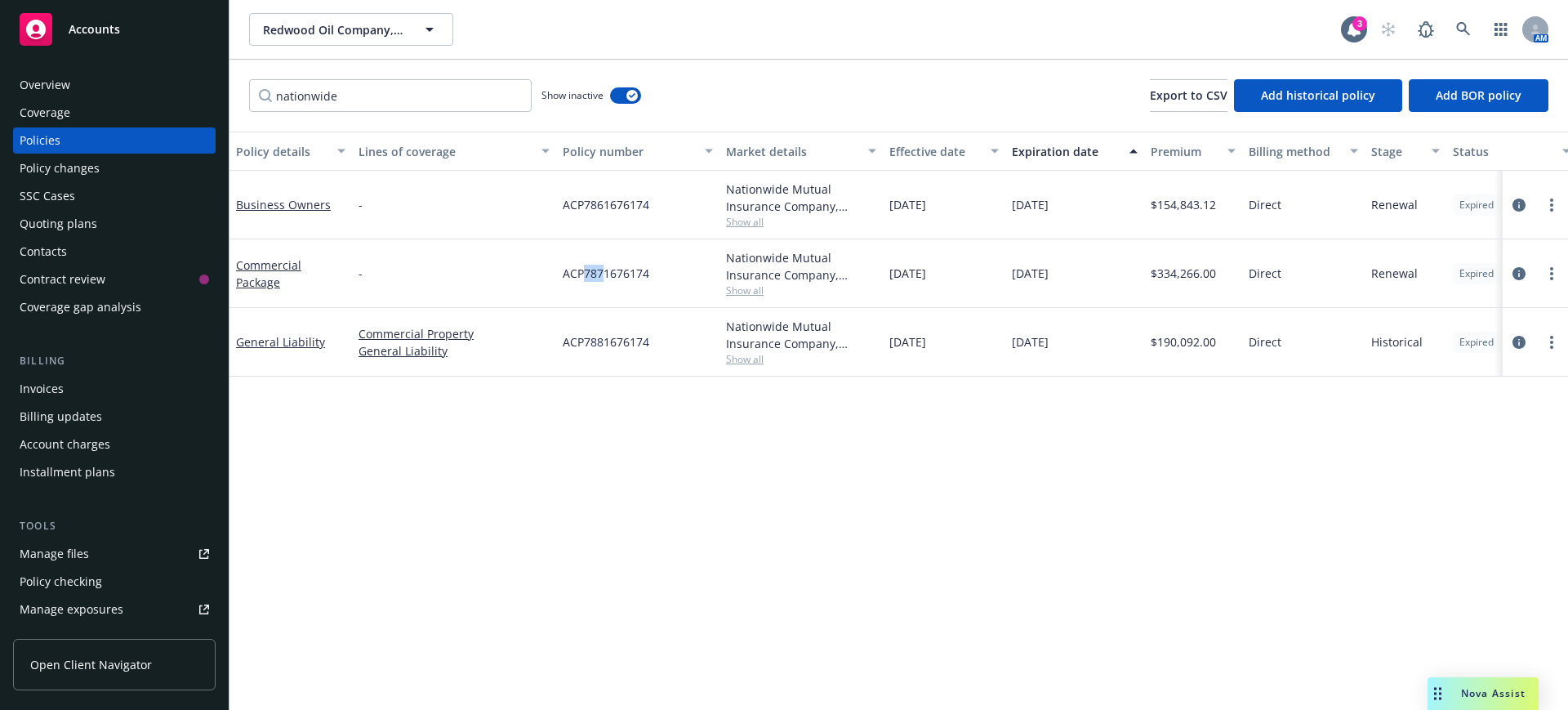
click at [602, 270] on span "ACP7871676174" at bounding box center [605, 273] width 87 height 17
drag, startPoint x: 588, startPoint y: 204, endPoint x: 649, endPoint y: 205, distance: 61.0
click at [649, 205] on span "ACP7861676174" at bounding box center [605, 204] width 87 height 17
copy span "7861676174"
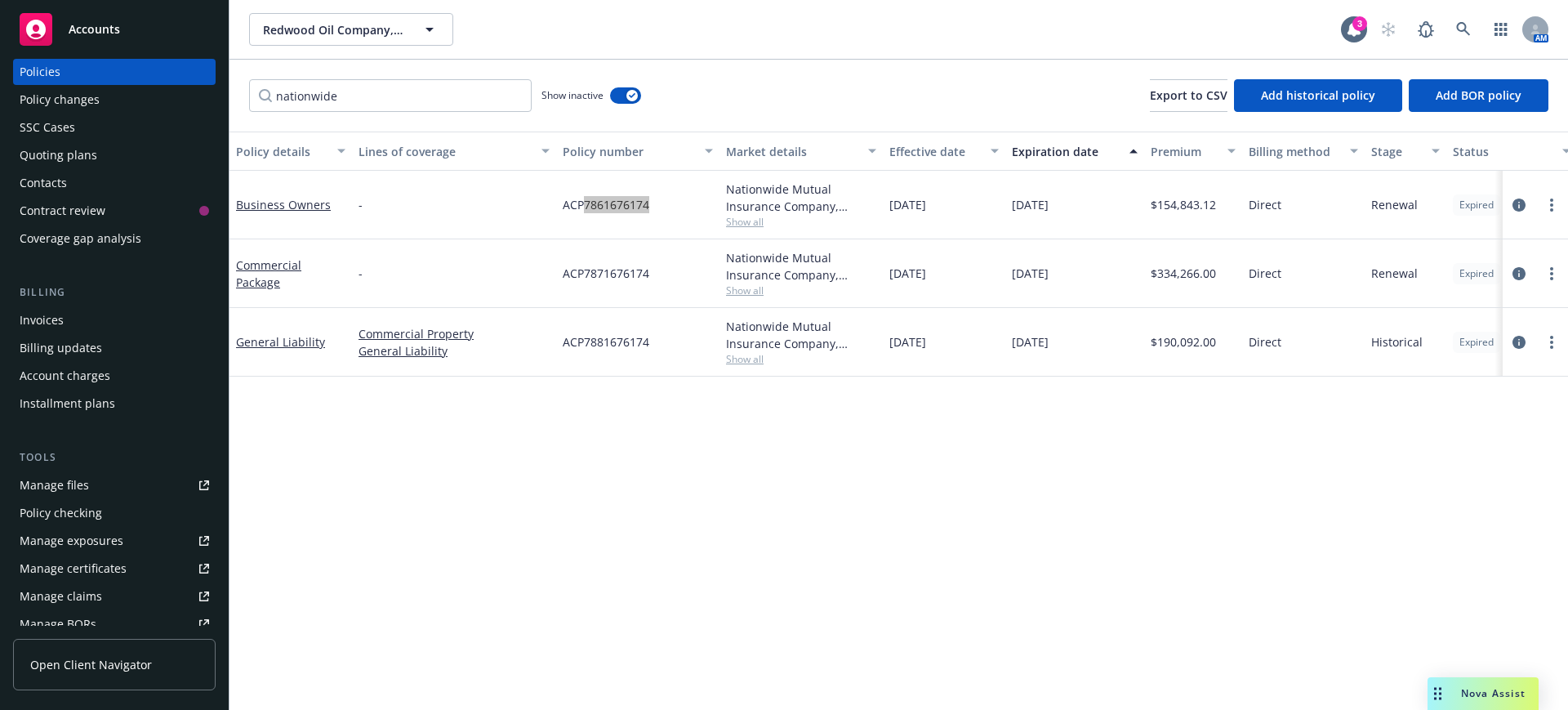
scroll to position [102, 0]
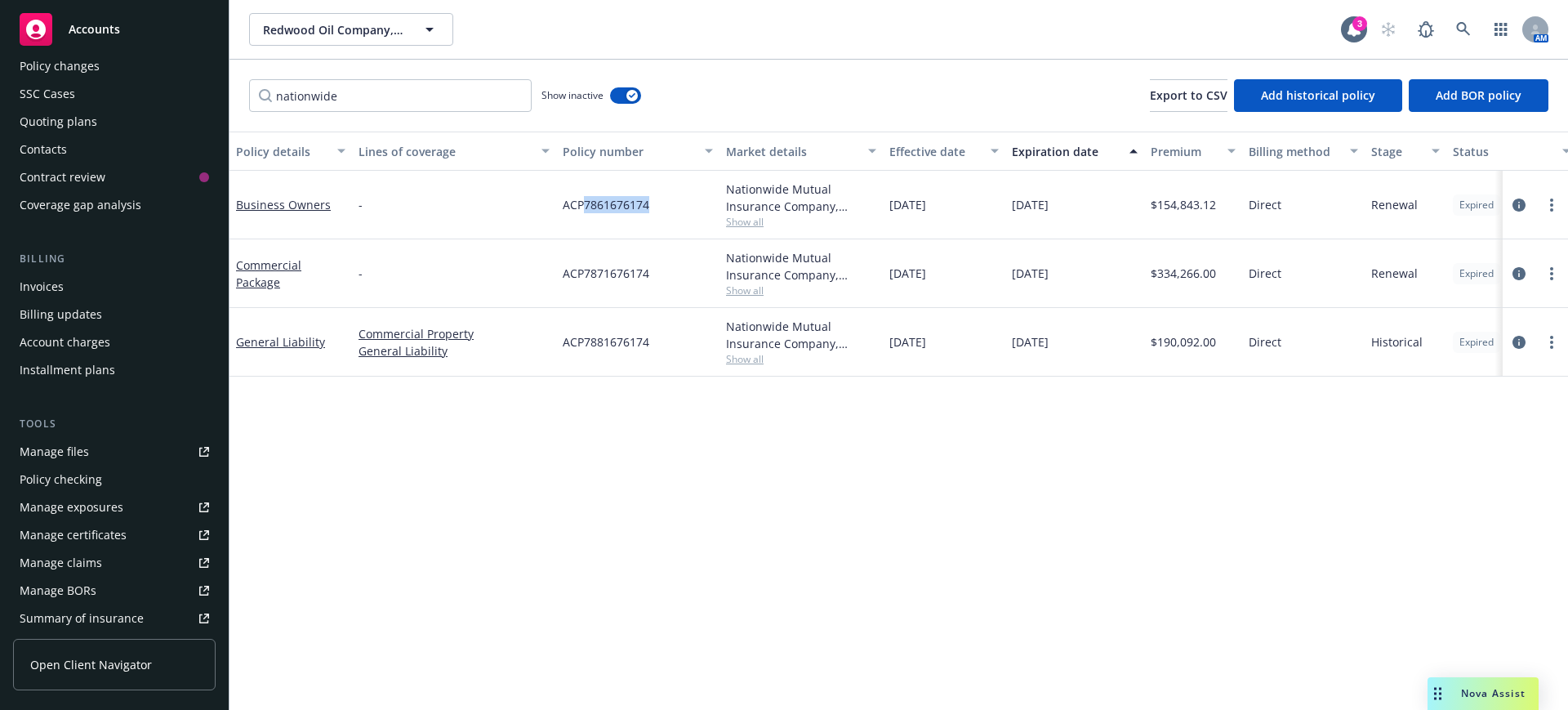
click at [69, 448] on div "Manage files" at bounding box center [54, 452] width 70 height 26
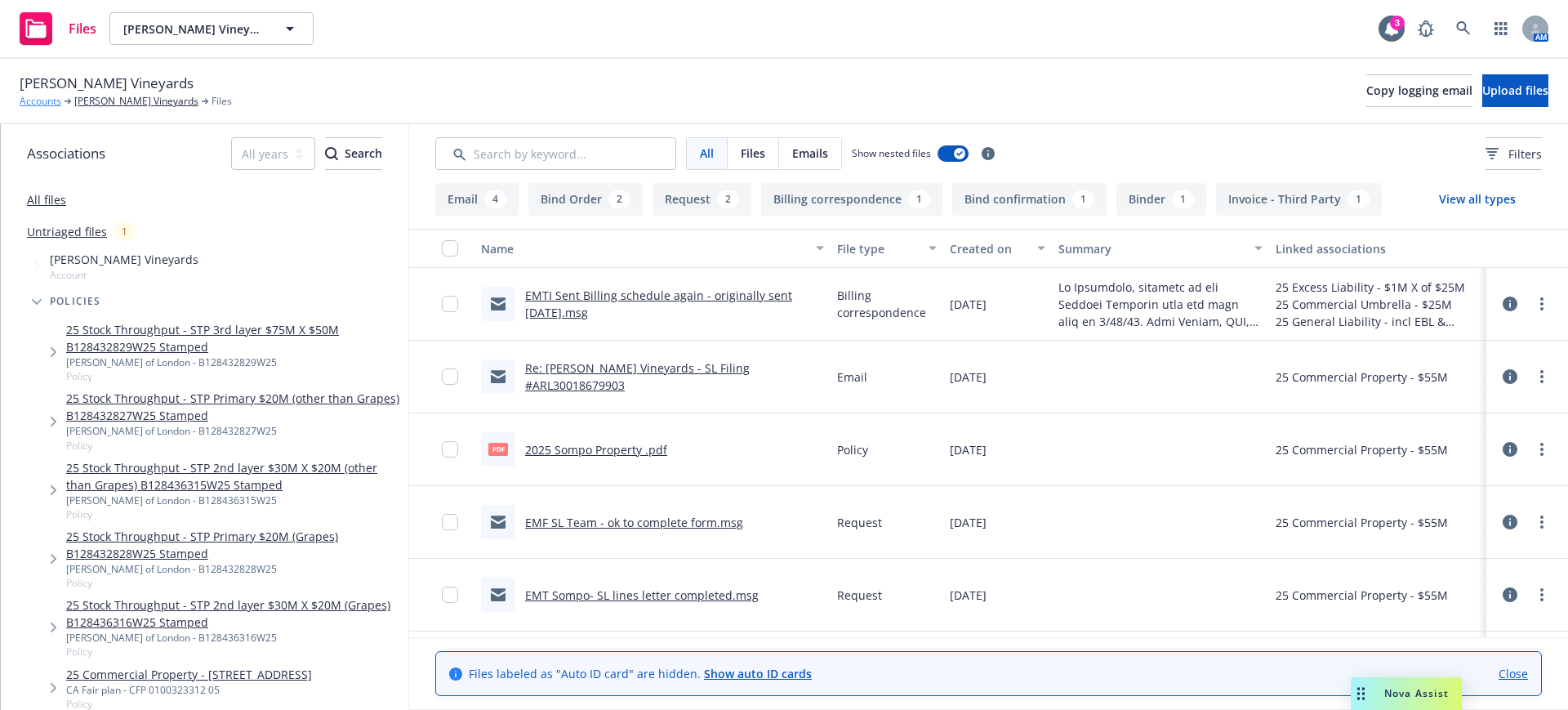
click at [42, 96] on link "Accounts" at bounding box center [40, 102] width 42 height 15
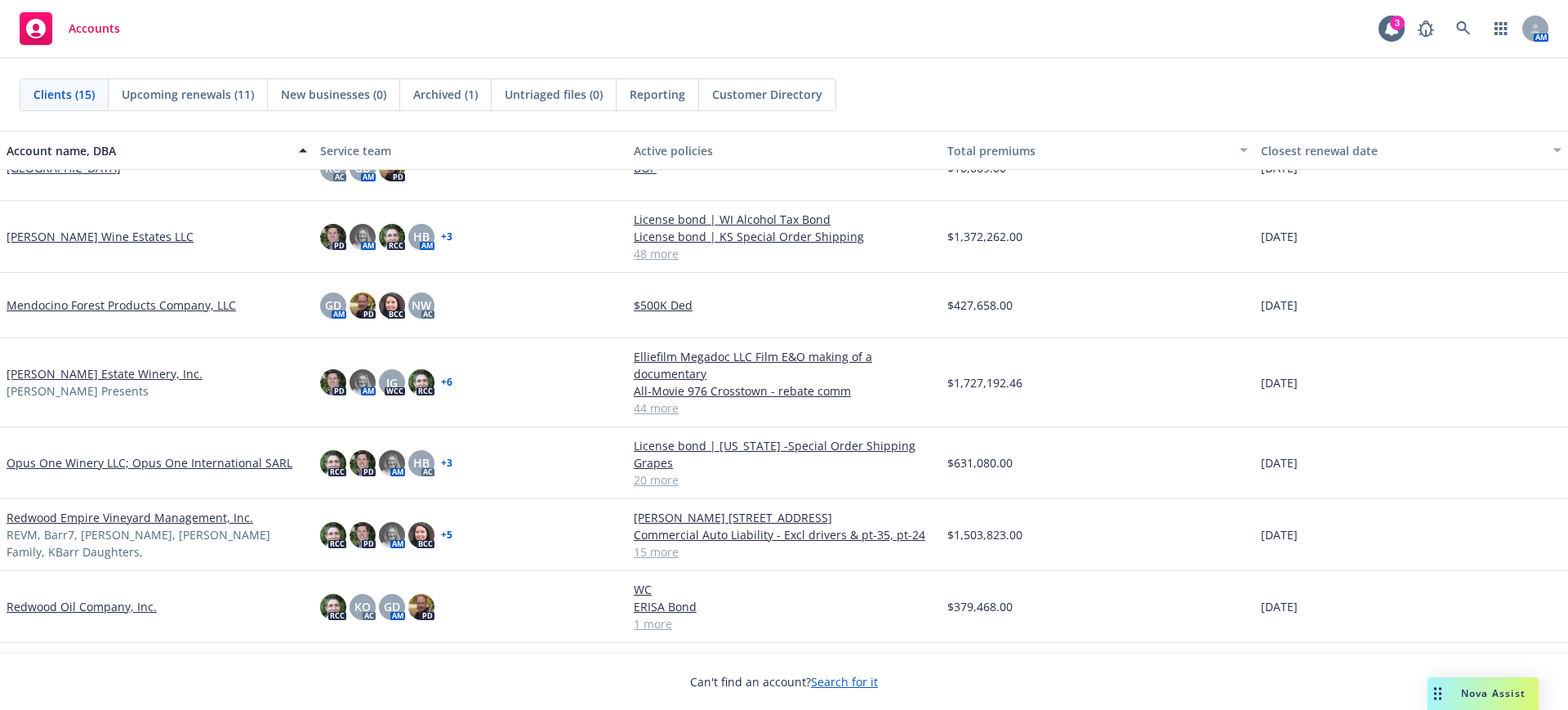
scroll to position [409, 0]
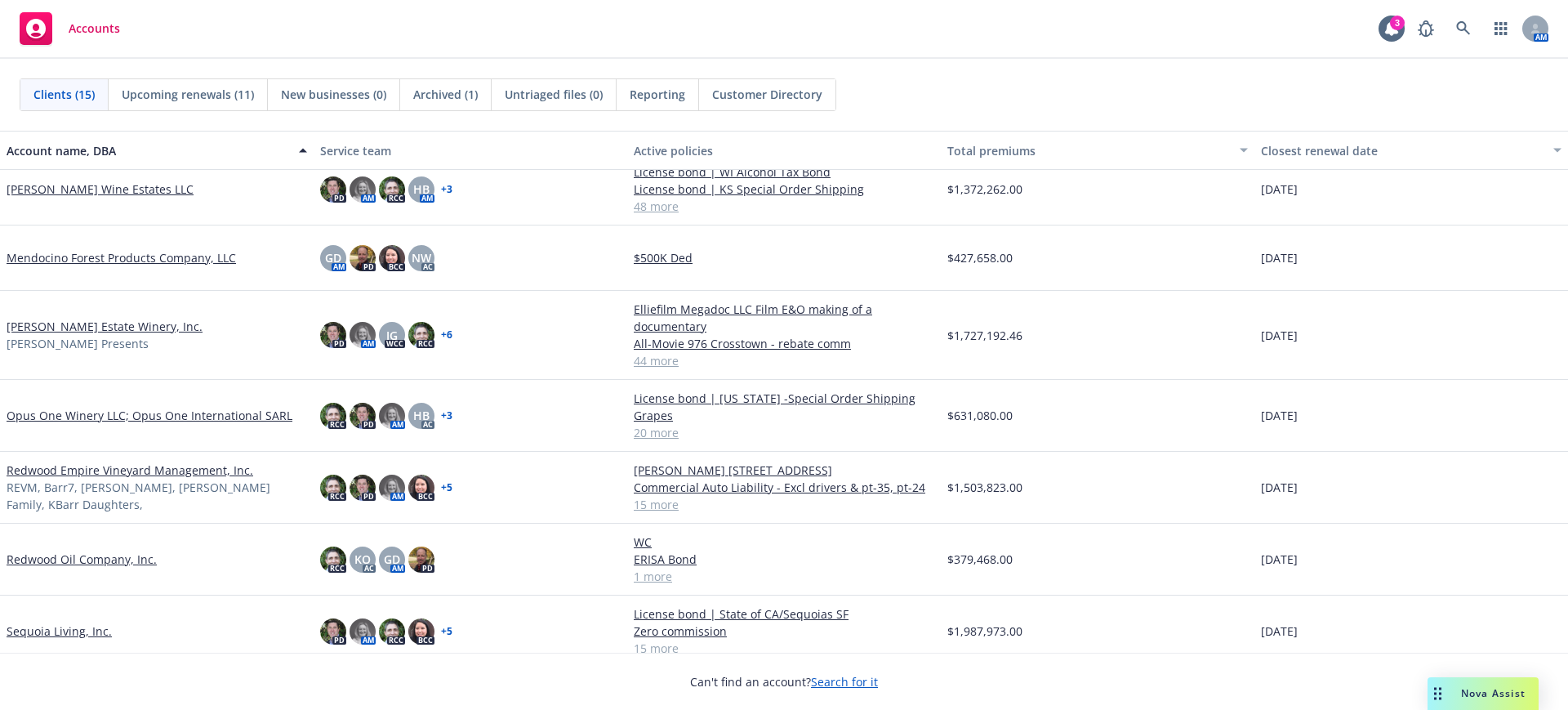
click at [70, 187] on link "[PERSON_NAME] Wine Estates LLC" at bounding box center [100, 189] width 187 height 17
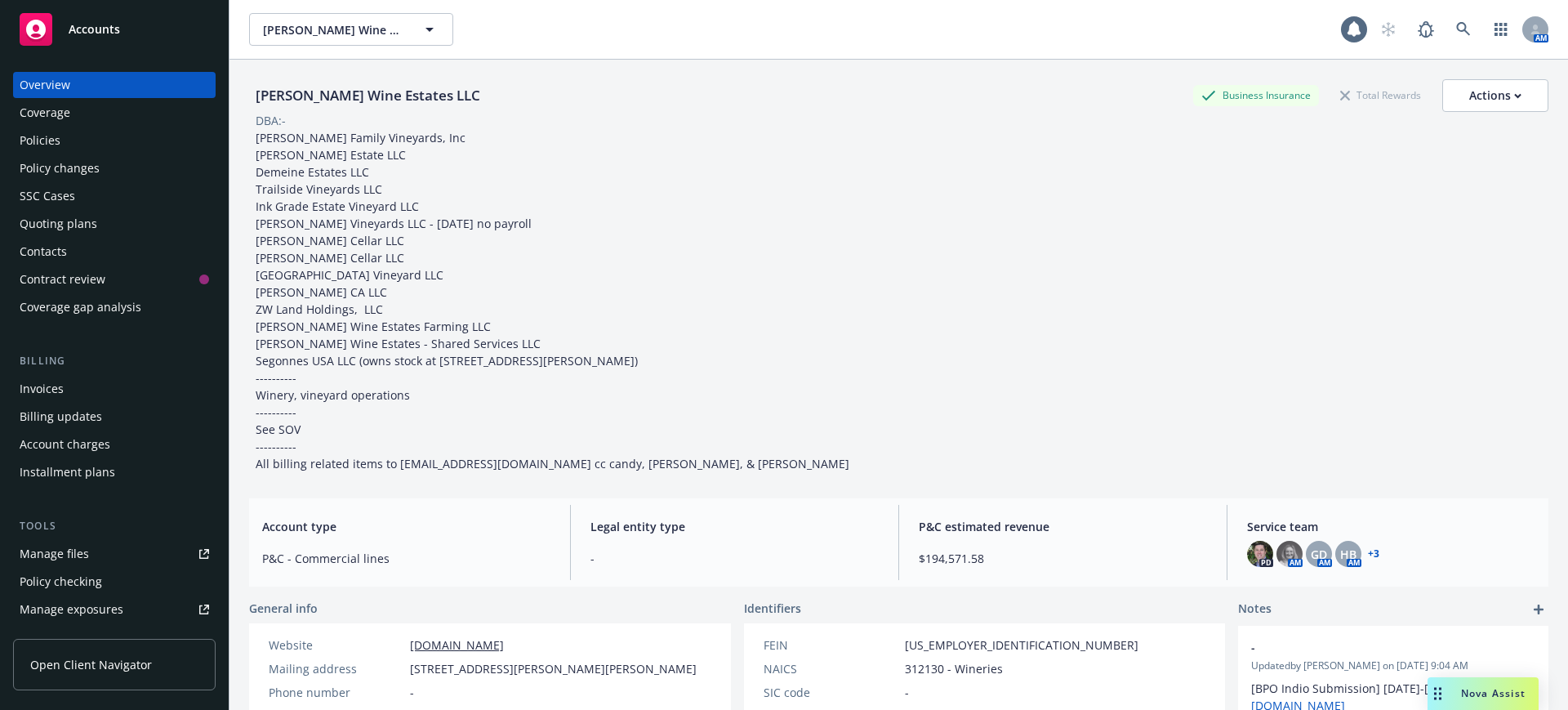
click at [66, 163] on div "Policy changes" at bounding box center [60, 169] width 80 height 26
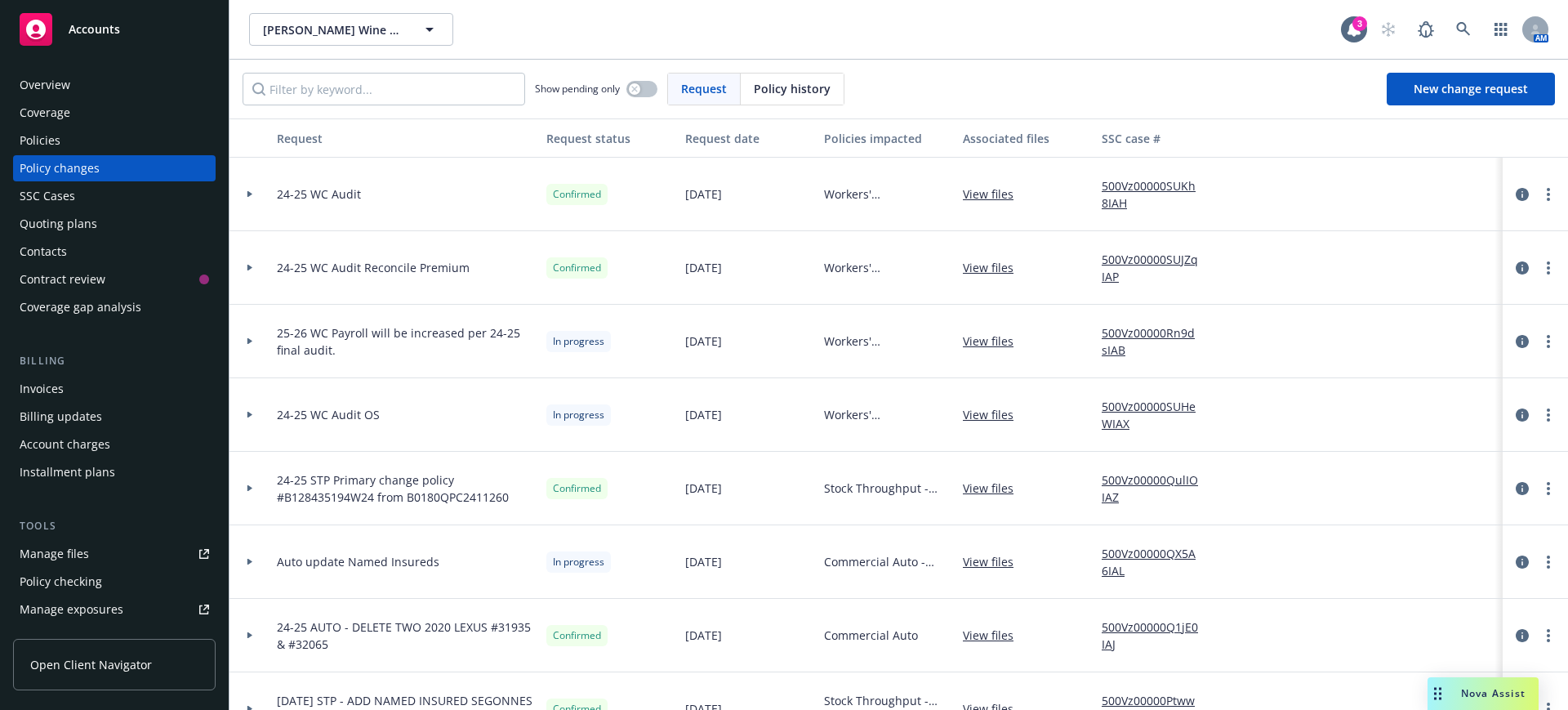
click at [986, 340] on link "View files" at bounding box center [994, 341] width 63 height 17
click at [109, 28] on span "Accounts" at bounding box center [94, 30] width 51 height 13
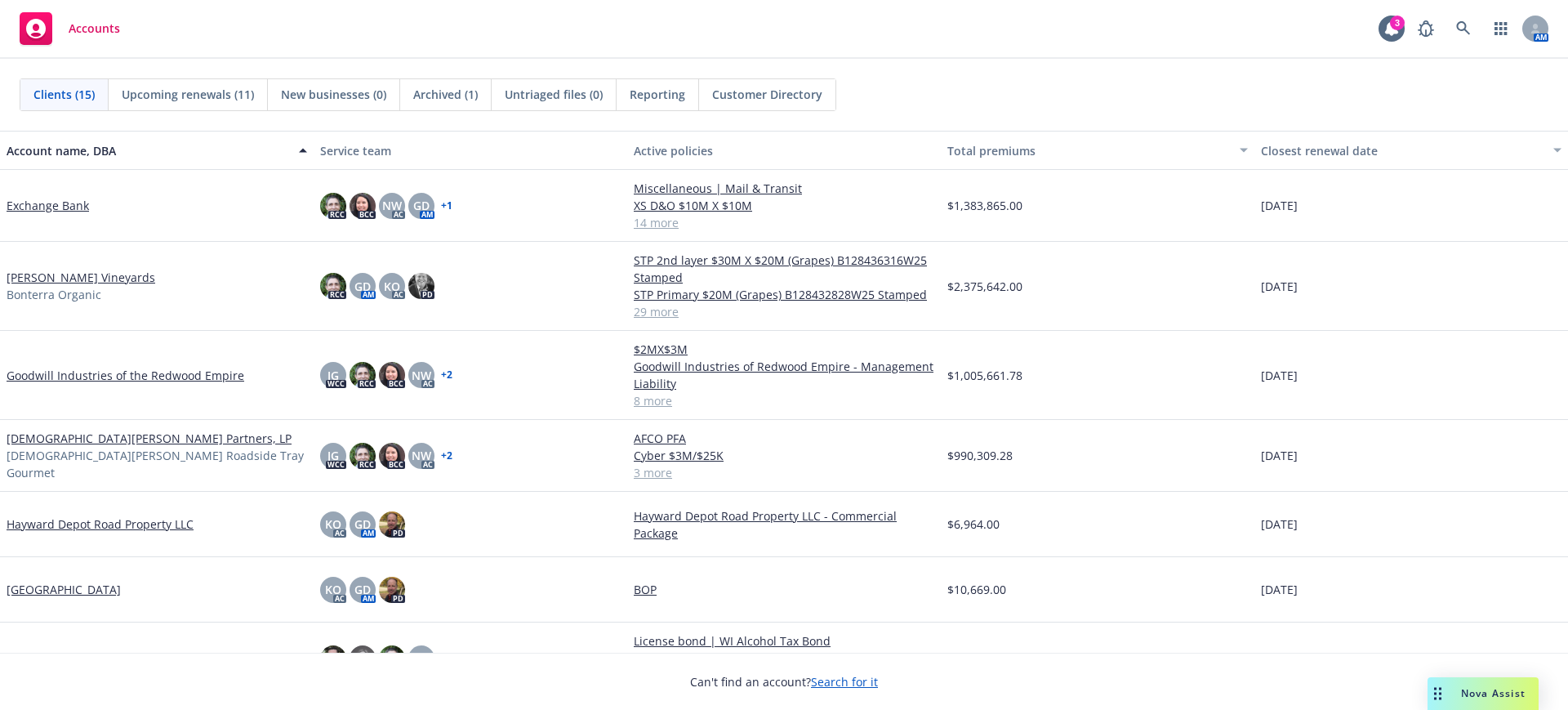
click at [36, 444] on link "Gott's Partners, LP" at bounding box center [149, 438] width 285 height 17
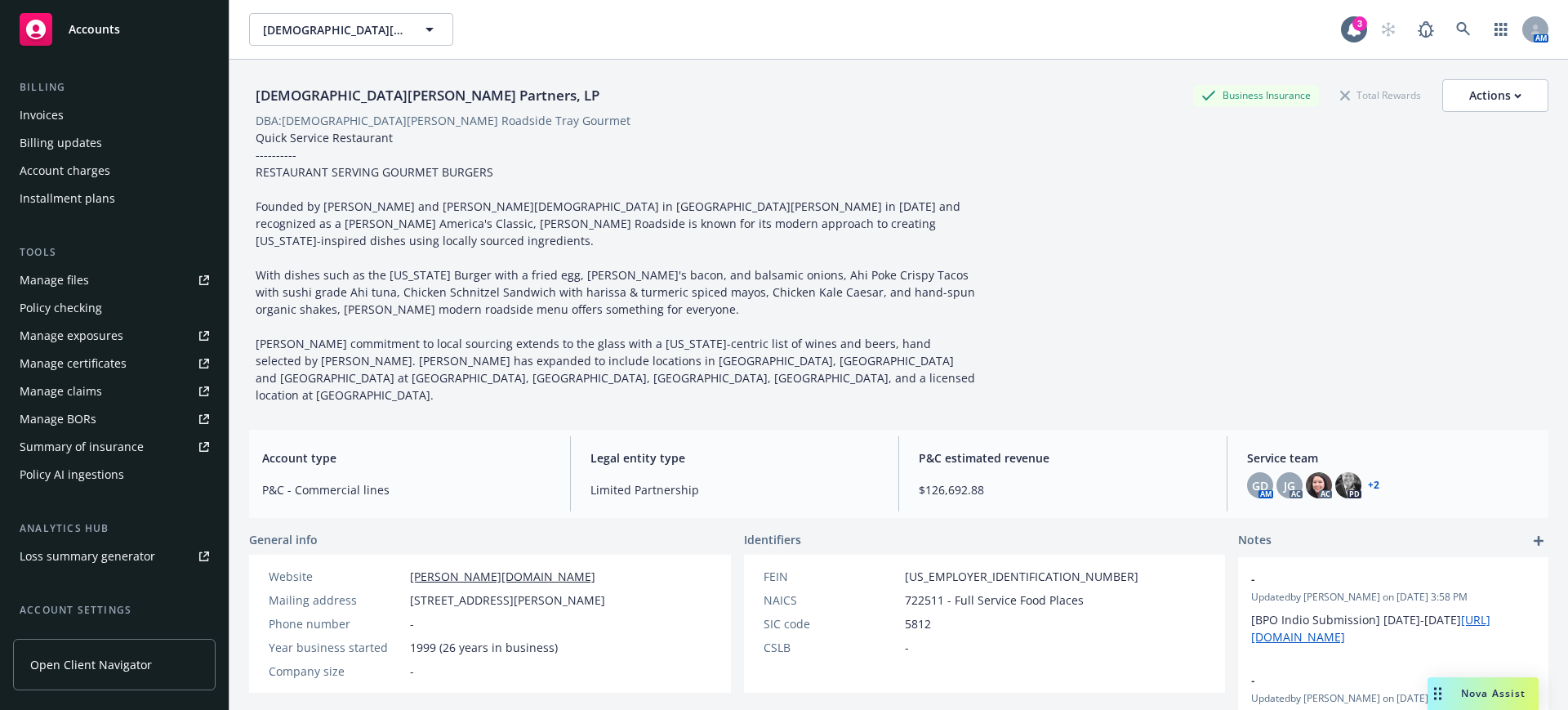
scroll to position [307, 0]
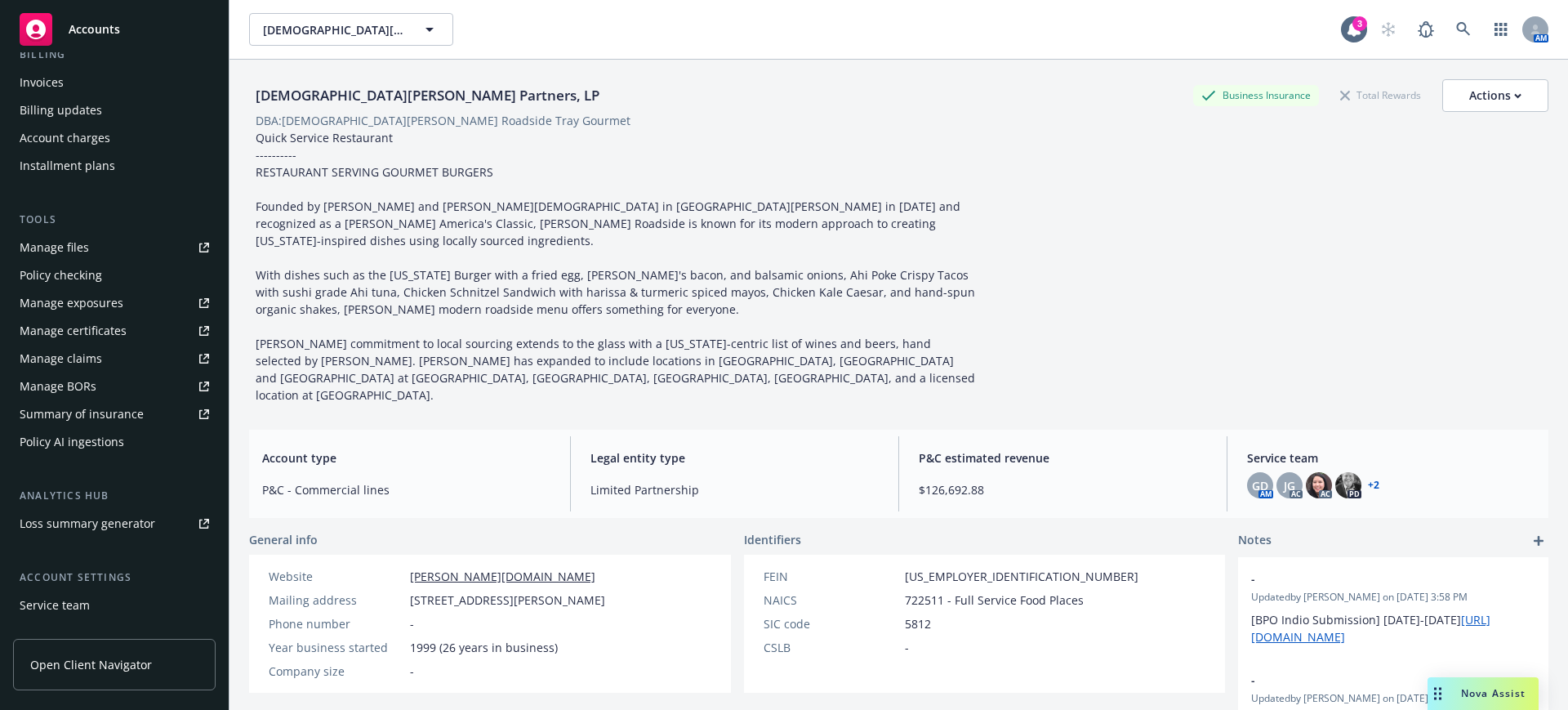
click at [36, 242] on div "Manage files" at bounding box center [54, 248] width 70 height 26
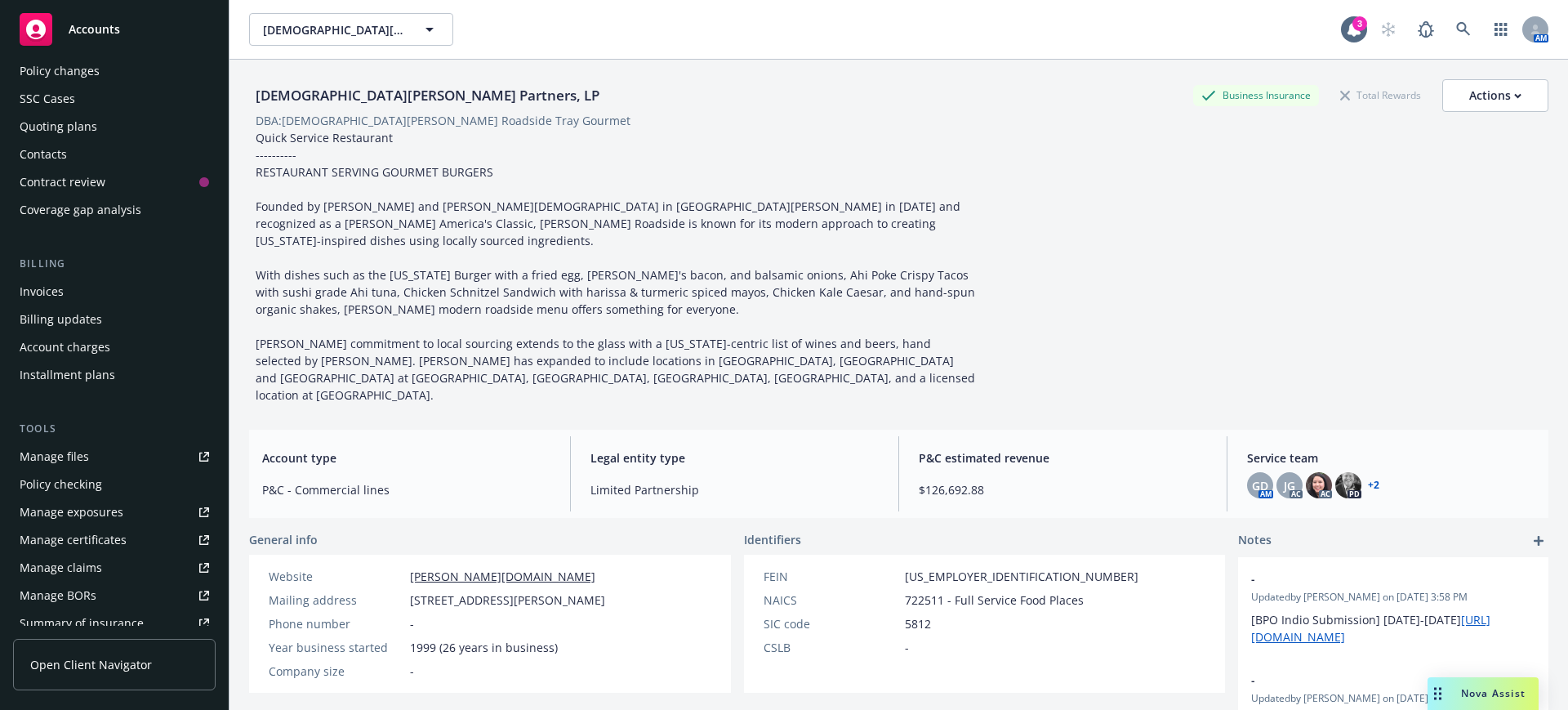
scroll to position [0, 0]
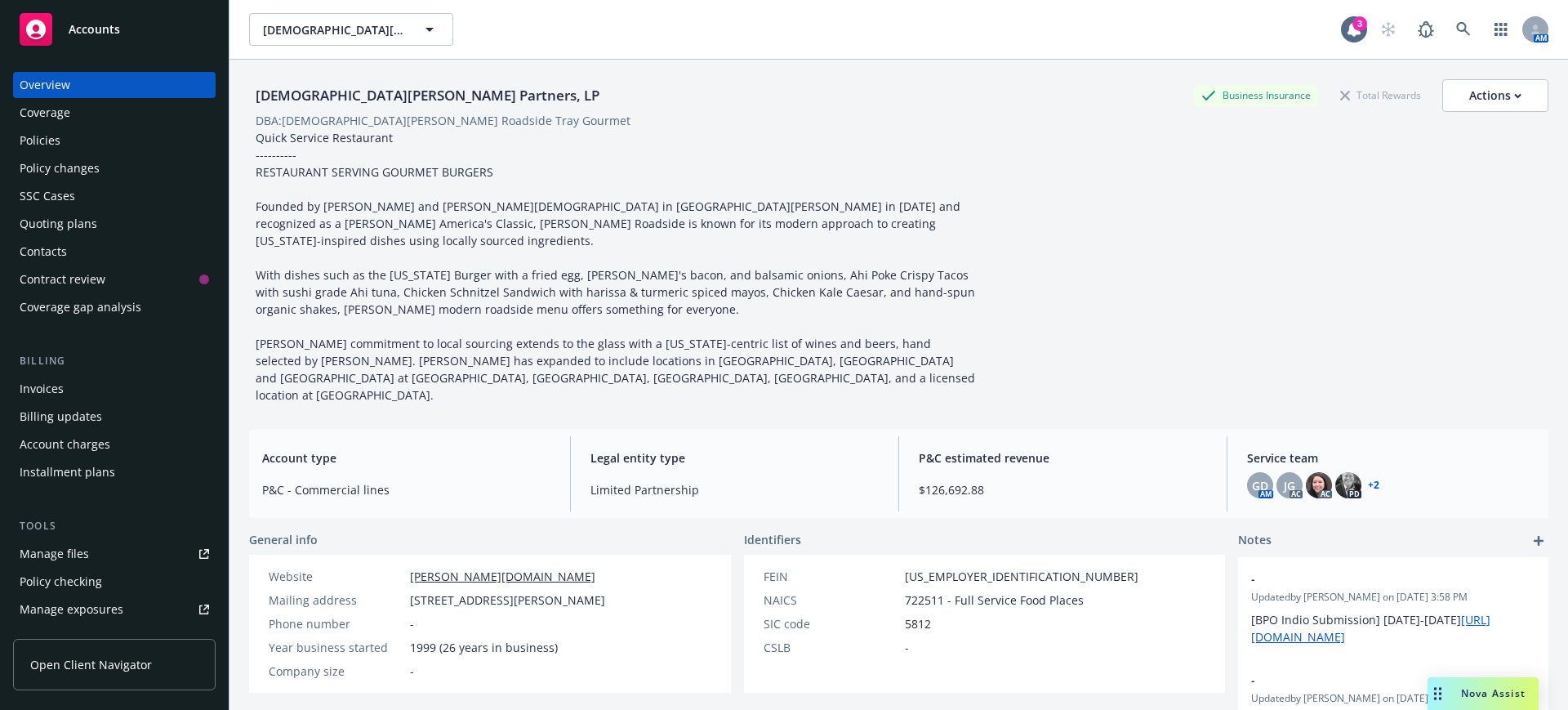
click at [39, 139] on div "Policies" at bounding box center [40, 141] width 41 height 26
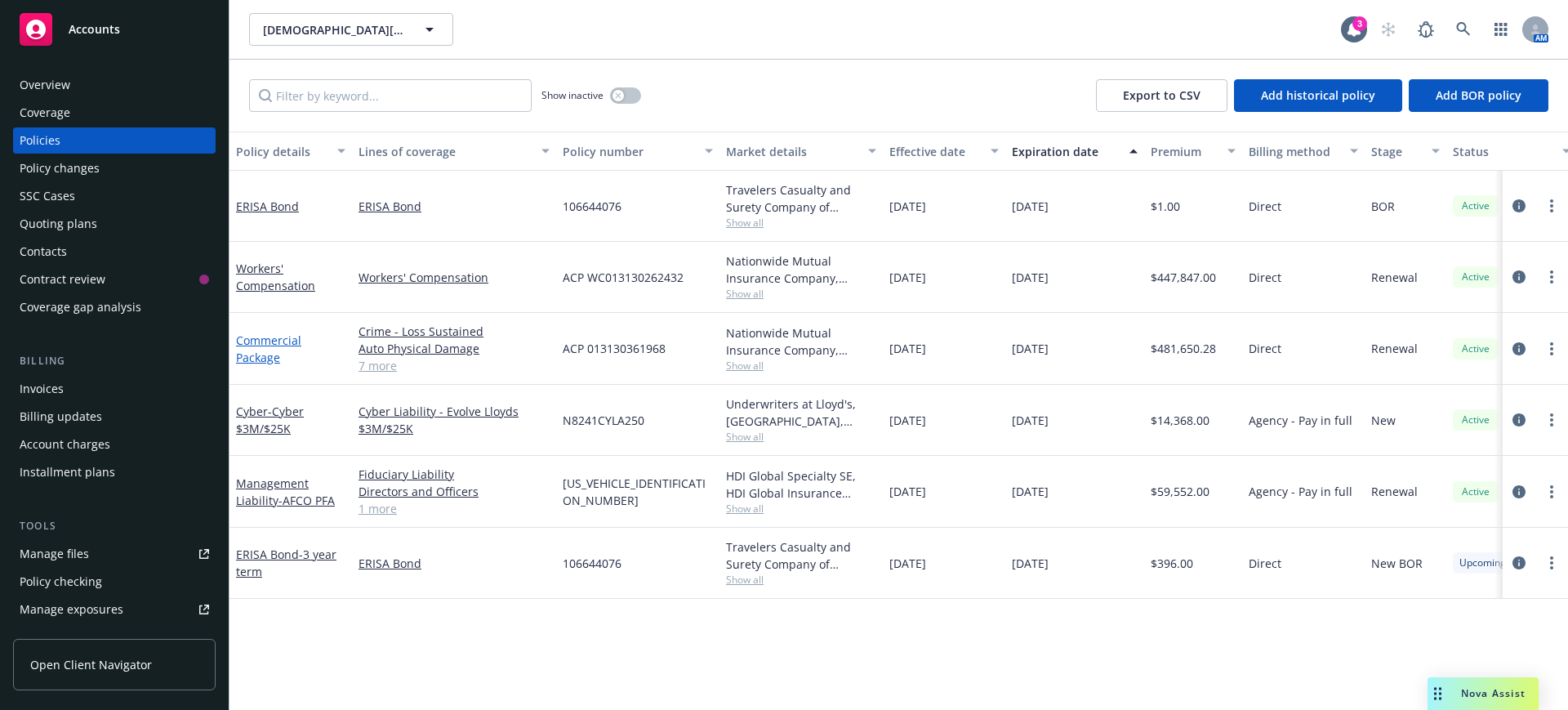
click at [256, 342] on link "Commercial Package" at bounding box center [268, 348] width 65 height 33
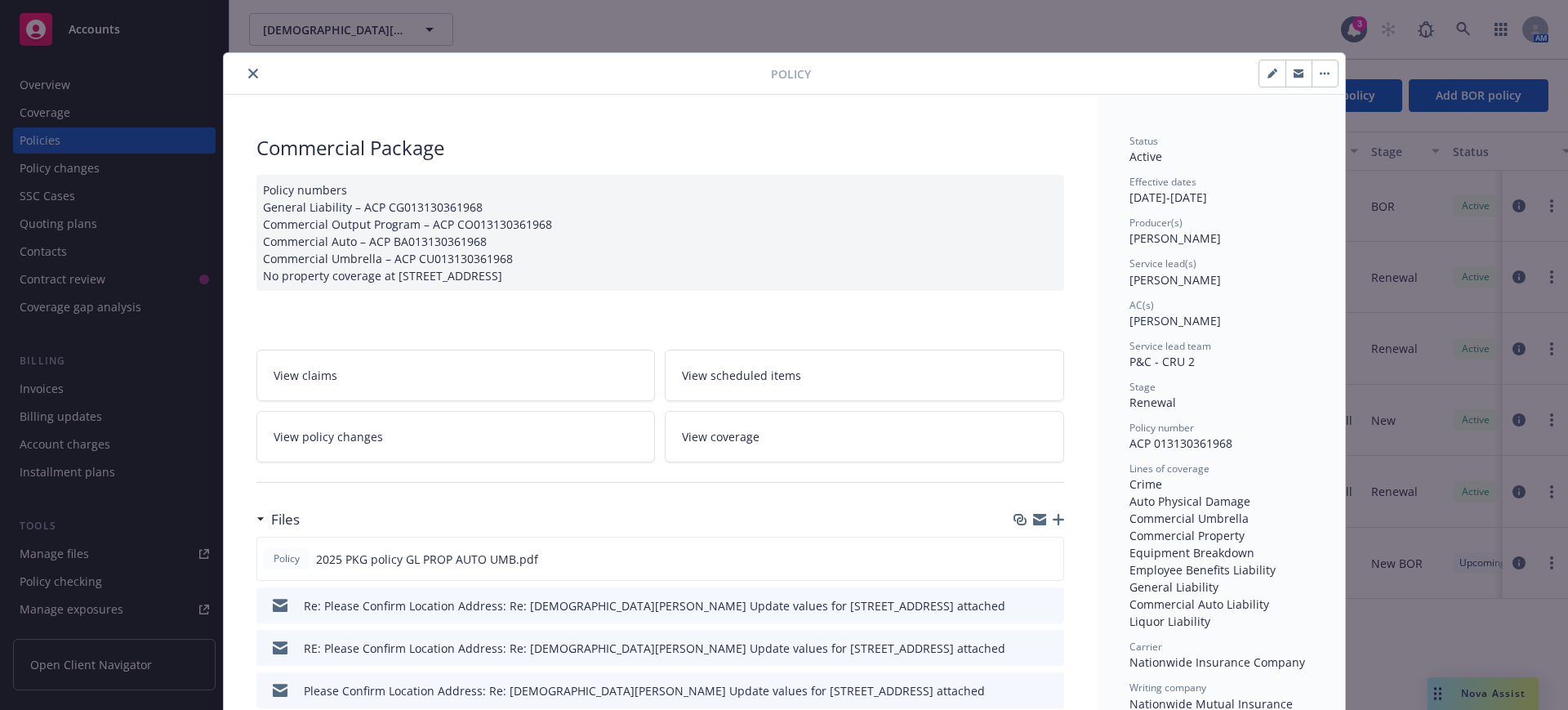
click at [1052, 515] on icon "button" at bounding box center [1058, 520] width 11 height 11
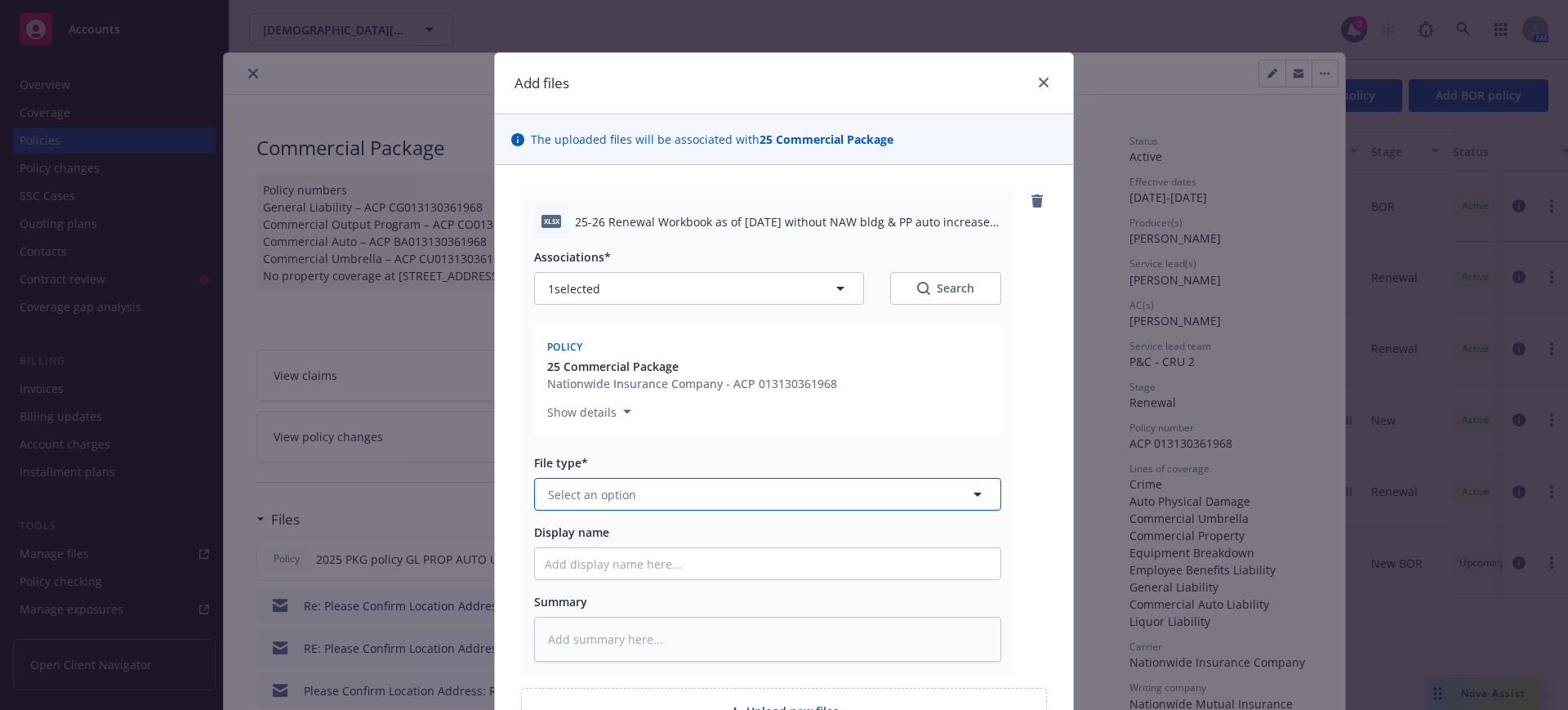
click at [589, 495] on span "Select an option" at bounding box center [591, 495] width 88 height 17
type input "expos"
click at [618, 537] on span "Exposure Report" at bounding box center [598, 539] width 94 height 17
click at [537, 568] on input "Display name" at bounding box center [767, 563] width 466 height 31
paste input "25 Property GL Workbook fr insd without updates & OK to apply Bldg 2% & PP 3% (…"
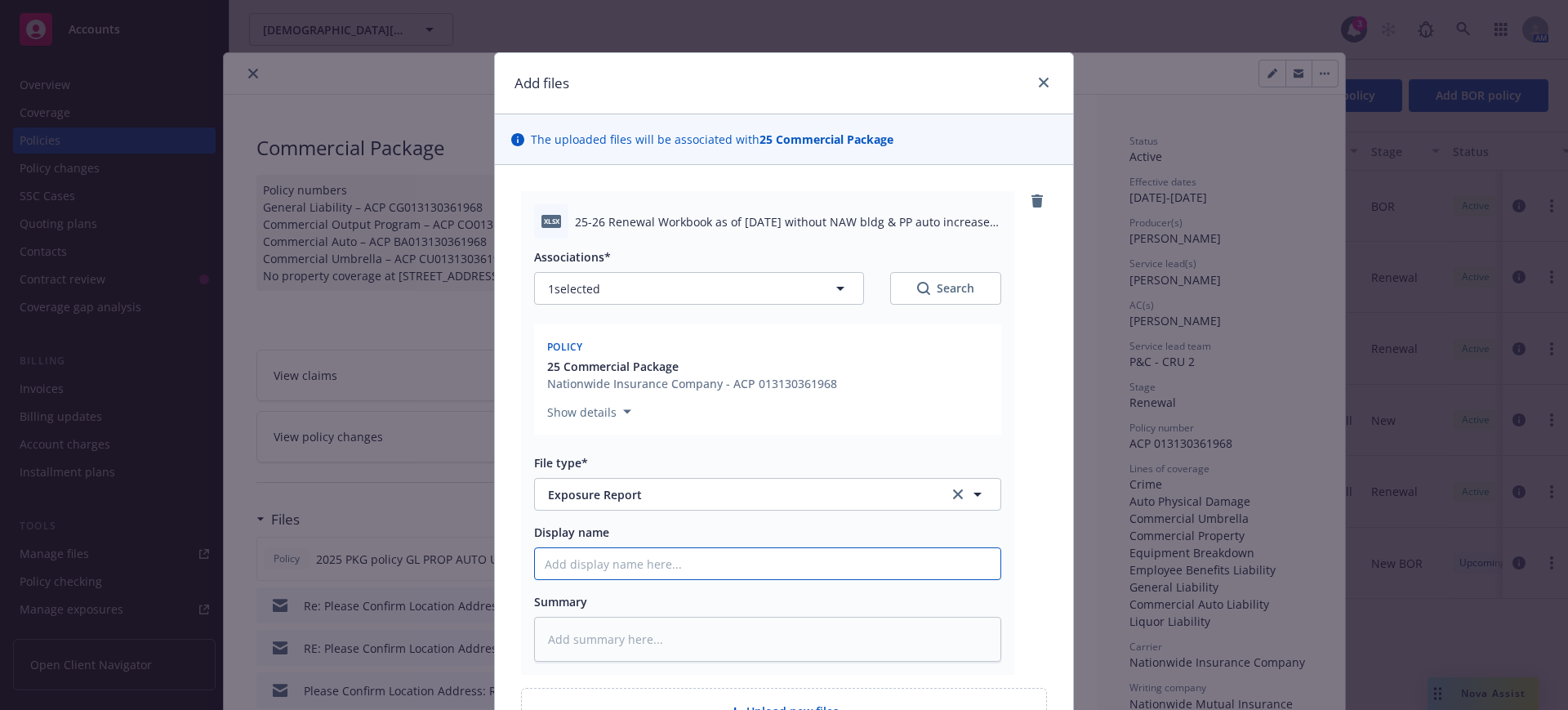
type textarea "x"
type input "25 Property GL Workbook fr insd without updates & OK to apply Bldg 2% & PP 3% (…"
type textarea "x"
type input "25 Property GL Workbook fr insd without updates & OK to apply Bldg 2% & PP 3% (2"
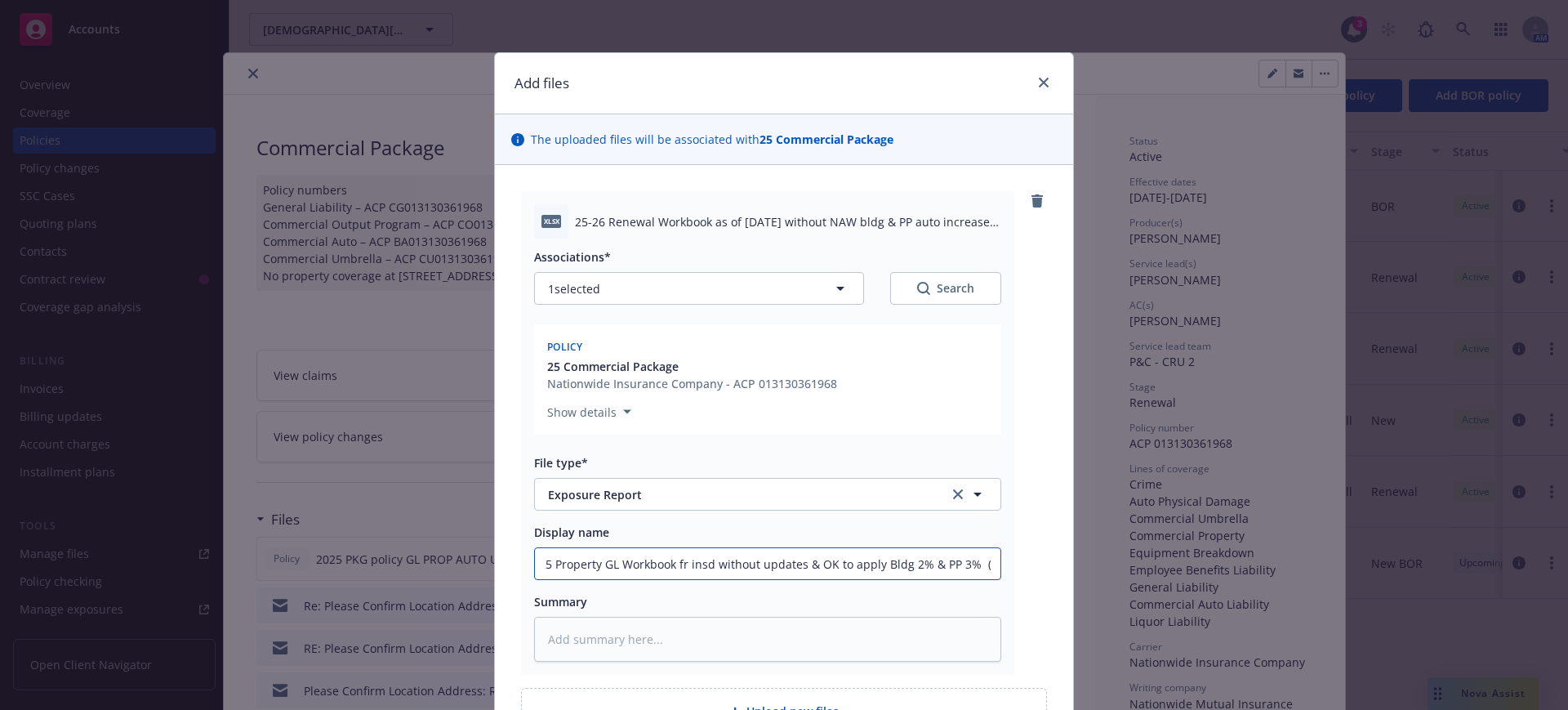
scroll to position [0, 3]
type textarea "x"
type input "25 Property GL Workbook fr insd without updates & OK to apply Bldg 2% & PP 3% ("
type textarea "x"
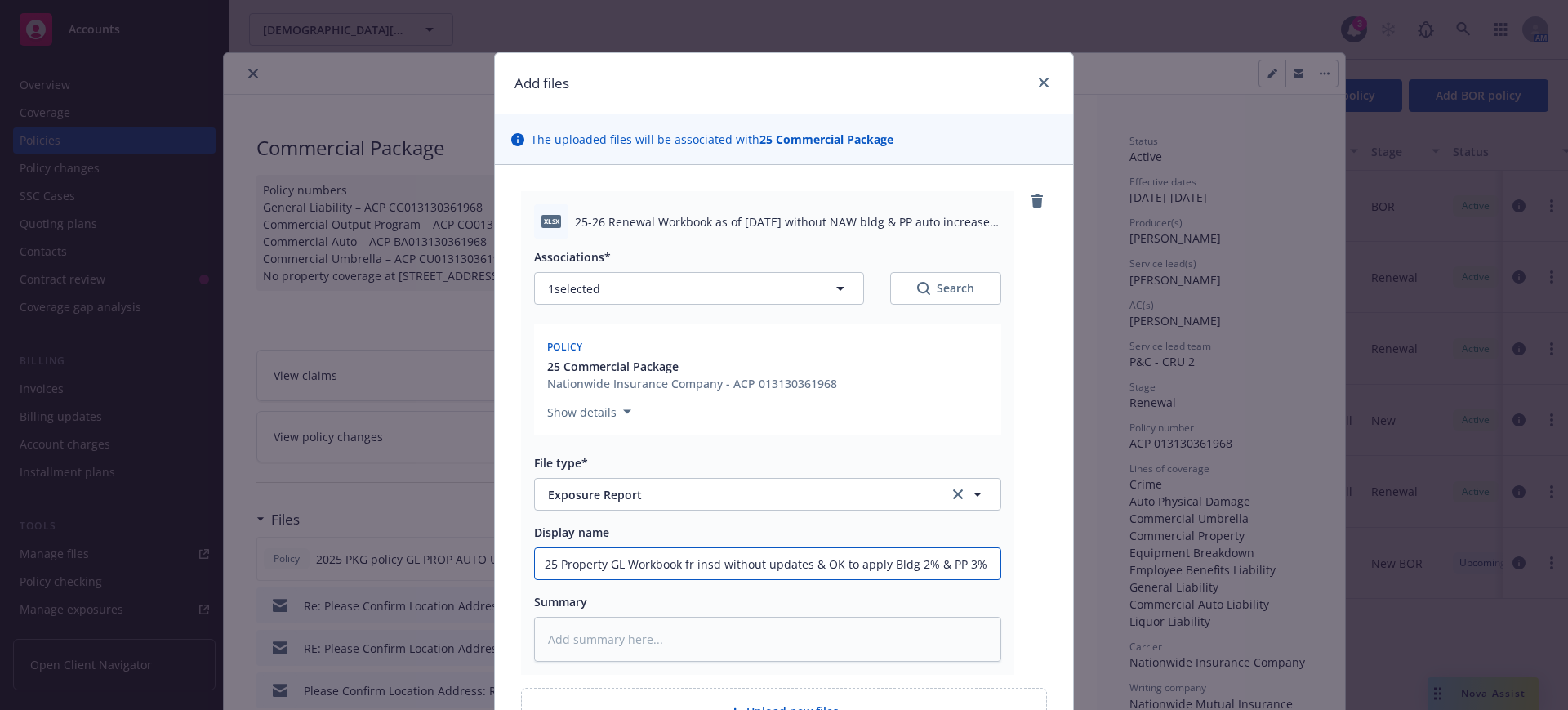
type input "25 Property GL Workbook fr insd without updates & OK to apply Bldg 2% & PP 3%"
type textarea "x"
type input "25 Property GL Workbook fr insd without updates & OK to apply Bldg 2% & PP 3% V"
type textarea "x"
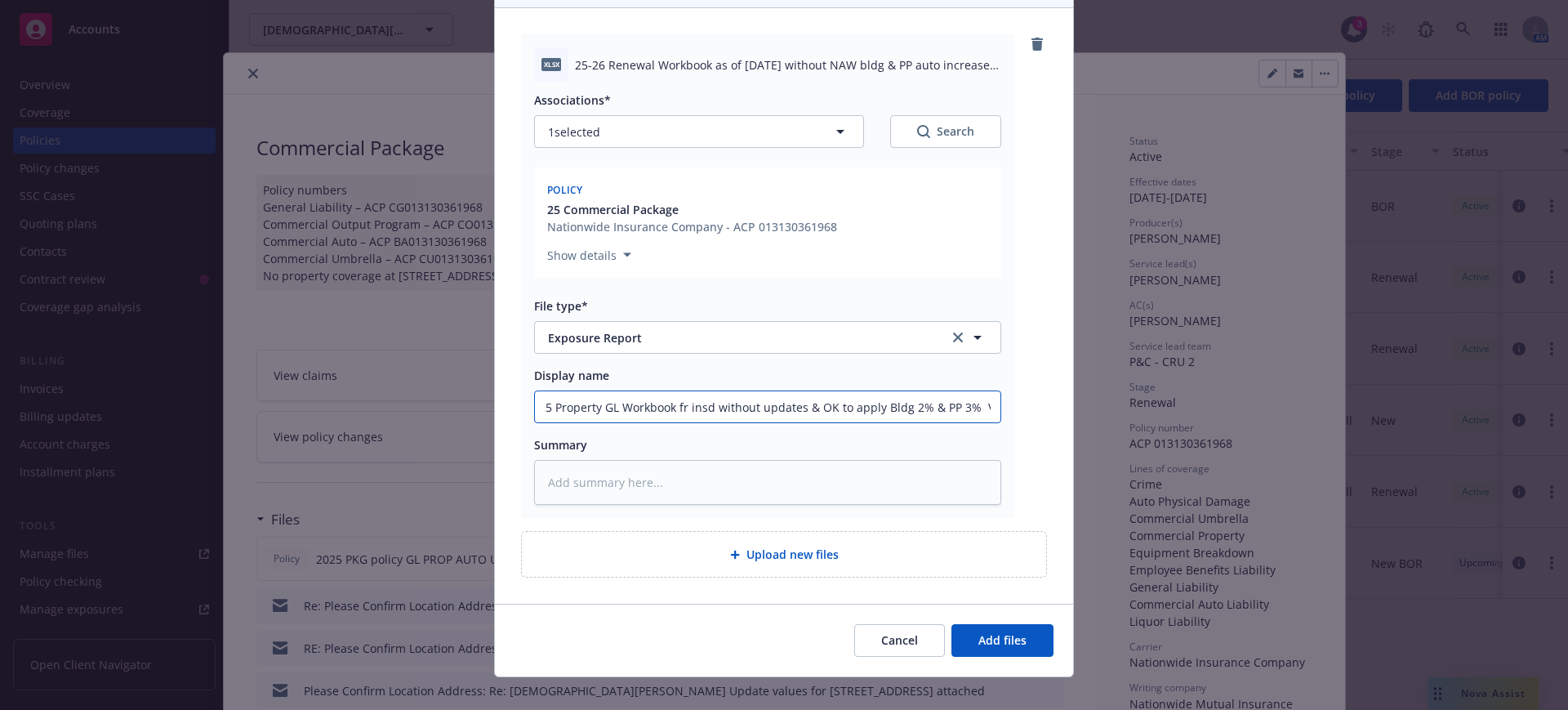
scroll to position [176, 0]
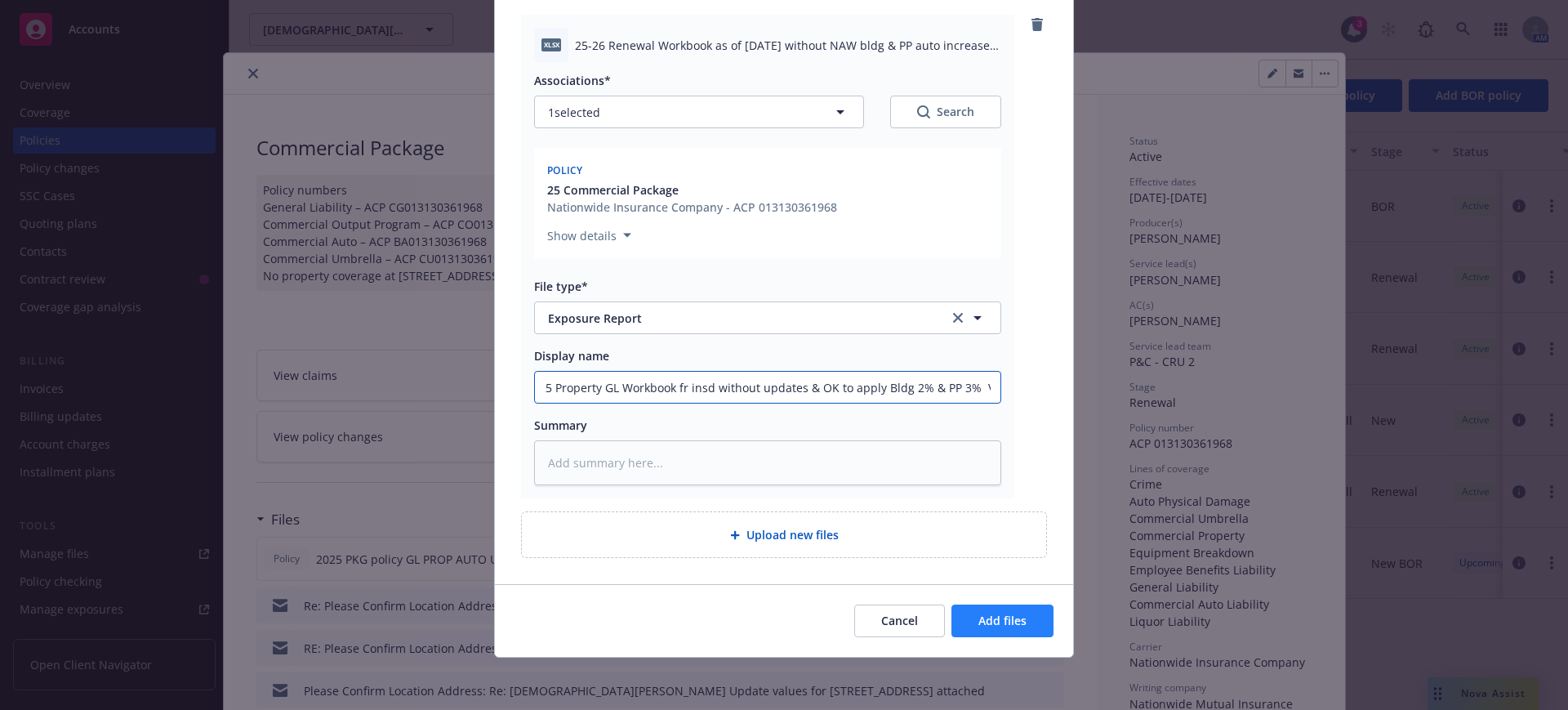
type input "25 Property GL Workbook fr insd without updates & OK to apply Bldg 2% & PP 3% V2"
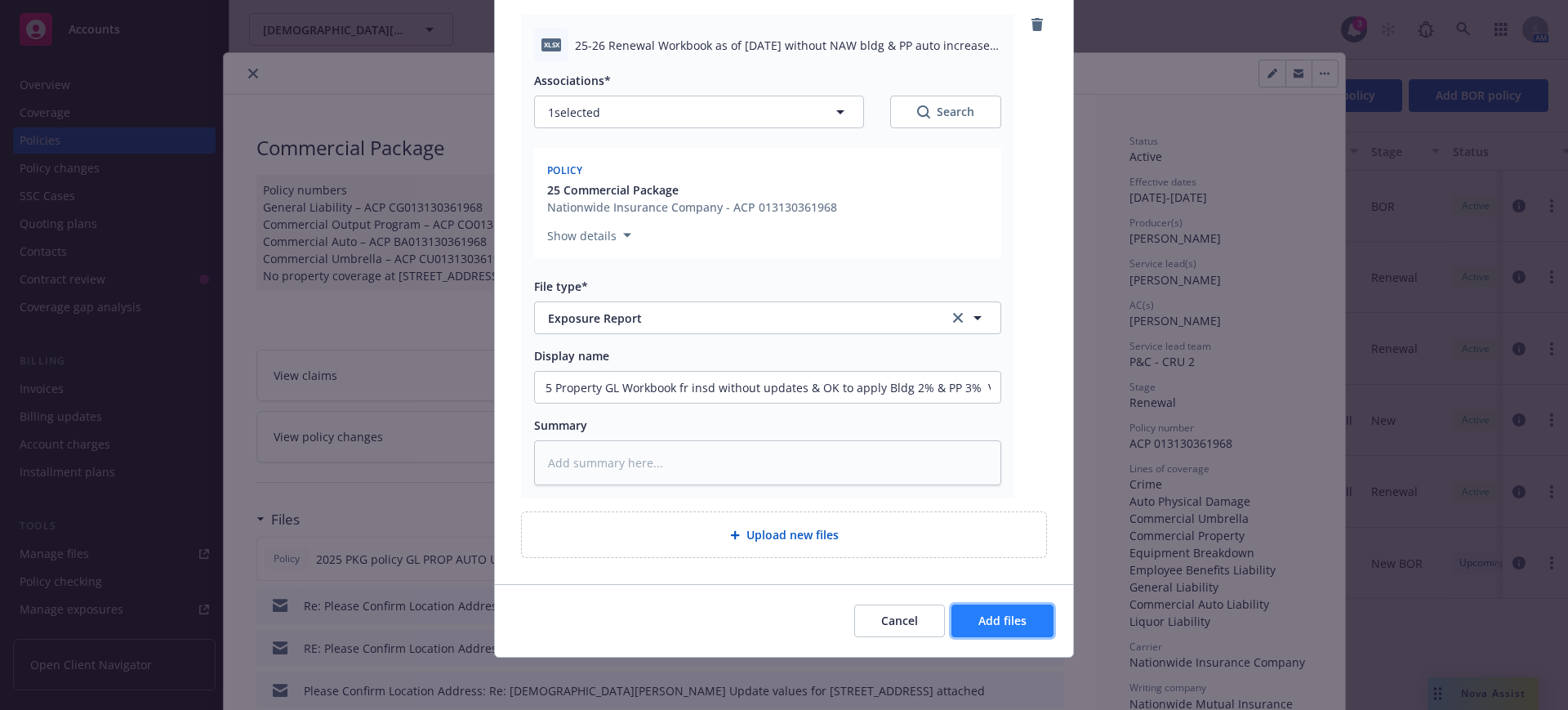
scroll to position [0, 0]
click at [1016, 618] on span "Add files" at bounding box center [1003, 621] width 48 height 16
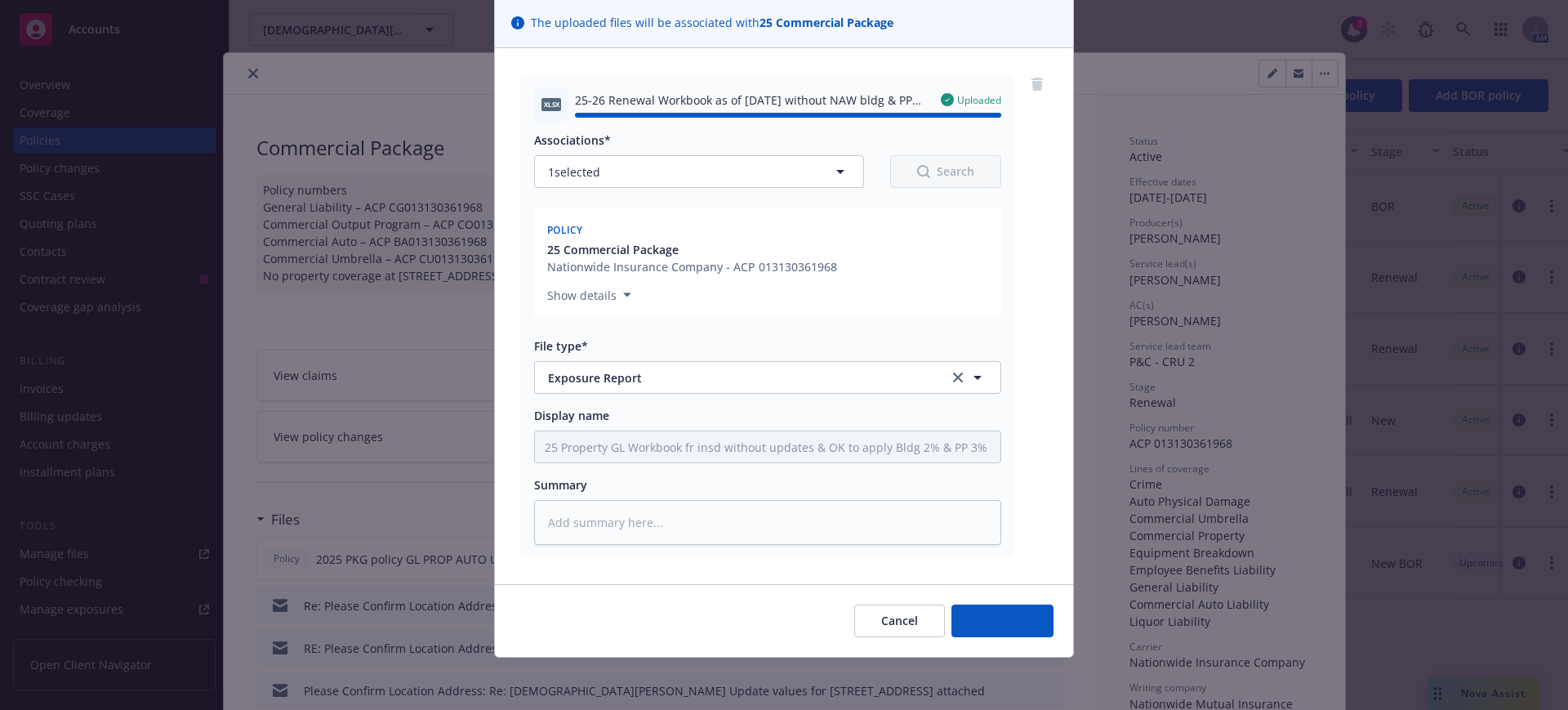
type textarea "x"
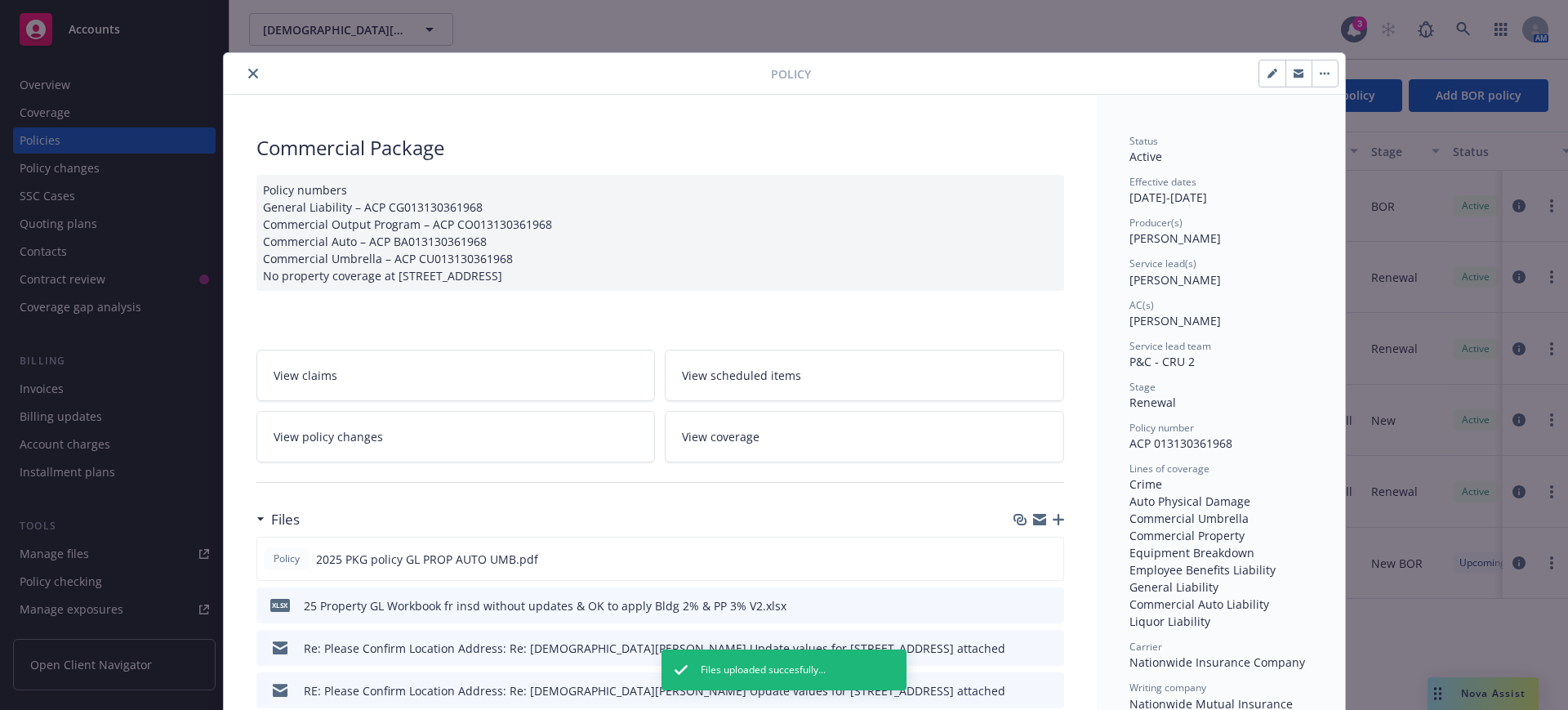
click at [249, 69] on icon "close" at bounding box center [253, 74] width 10 height 10
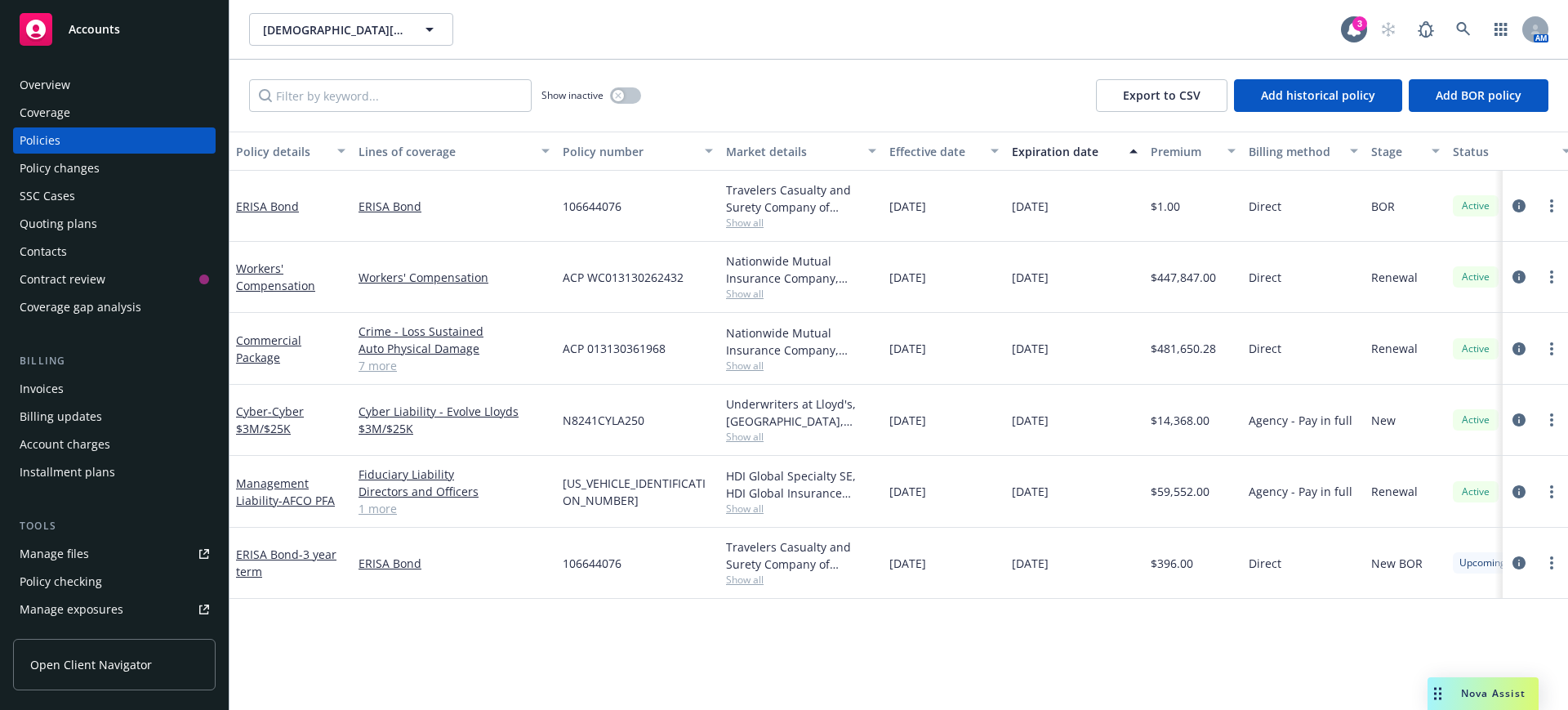
click at [73, 220] on div "Quoting plans" at bounding box center [58, 224] width 77 height 26
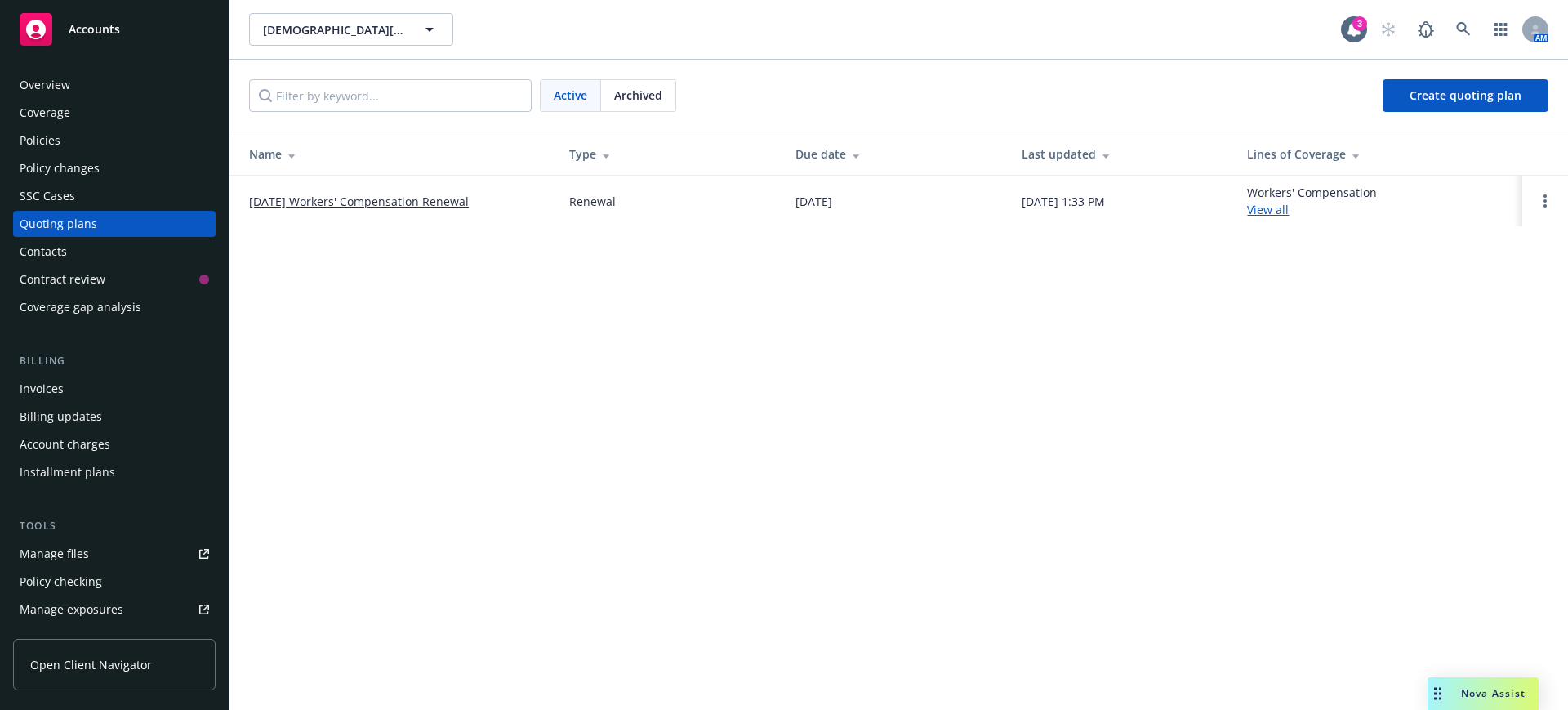
click at [318, 196] on link "12/16/25 Workers' Compensation Renewal" at bounding box center [358, 201] width 220 height 17
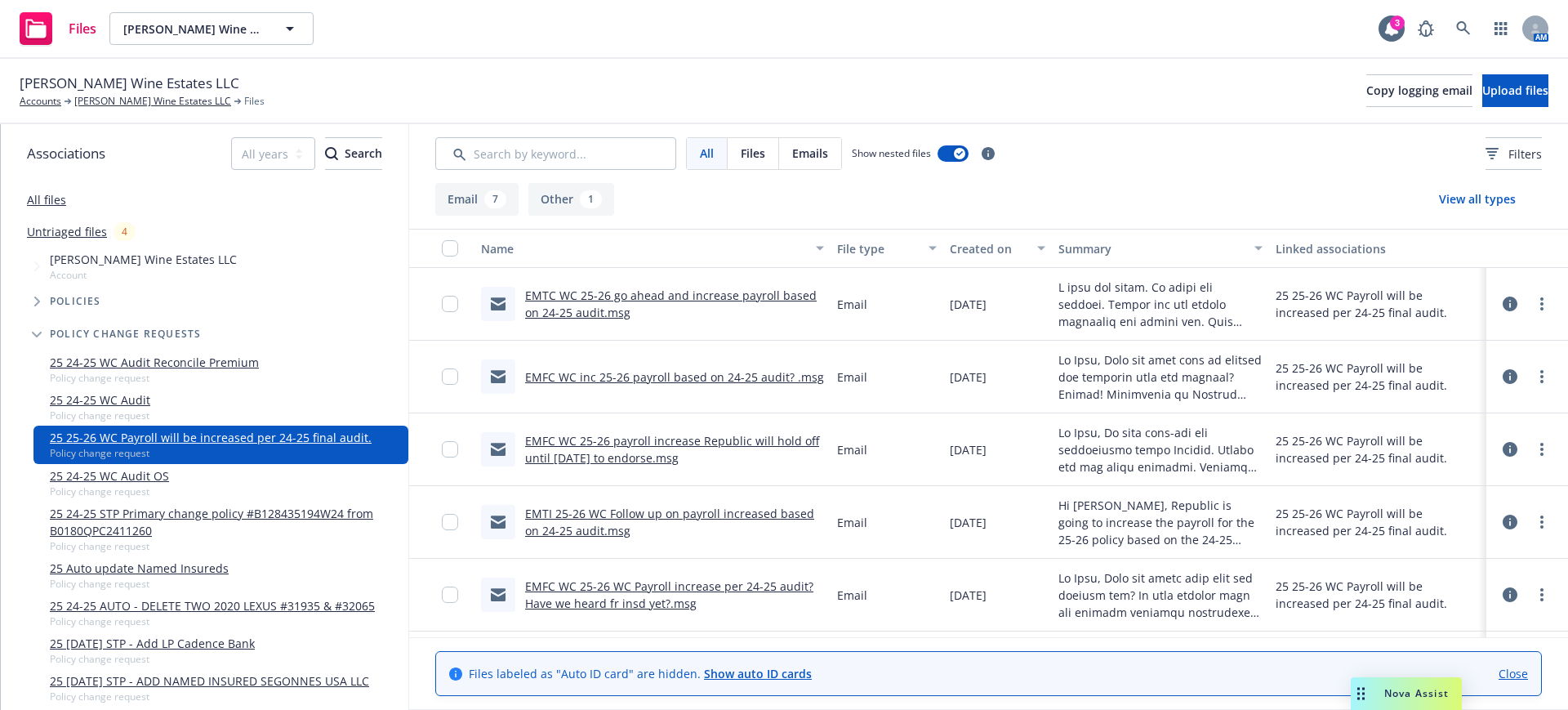
click at [96, 228] on link "Untriaged files" at bounding box center [67, 231] width 80 height 17
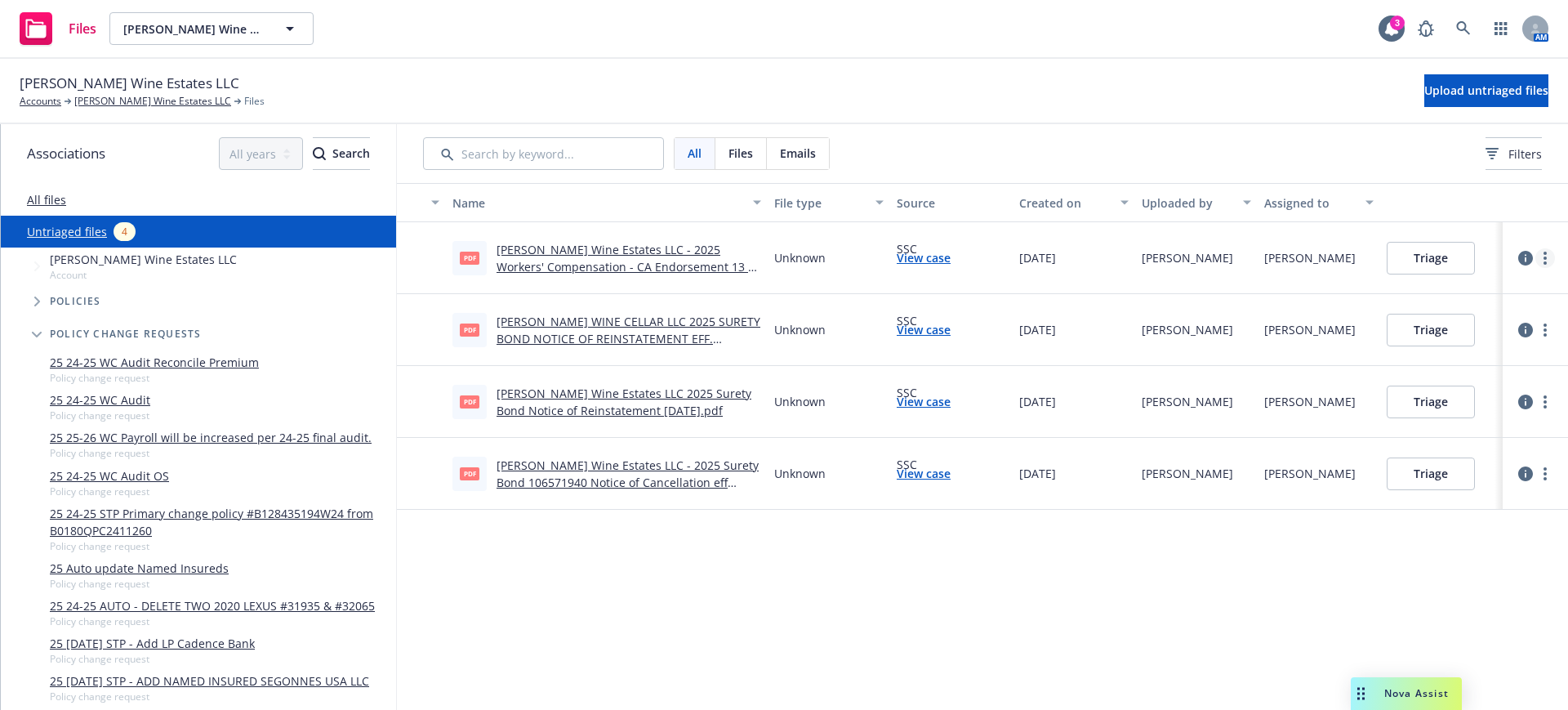
click at [1547, 257] on link "more" at bounding box center [1545, 258] width 20 height 20
click at [1481, 321] on link "Download" at bounding box center [1482, 324] width 143 height 33
click at [37, 99] on link "Accounts" at bounding box center [40, 102] width 42 height 15
